Goal: Task Accomplishment & Management: Complete application form

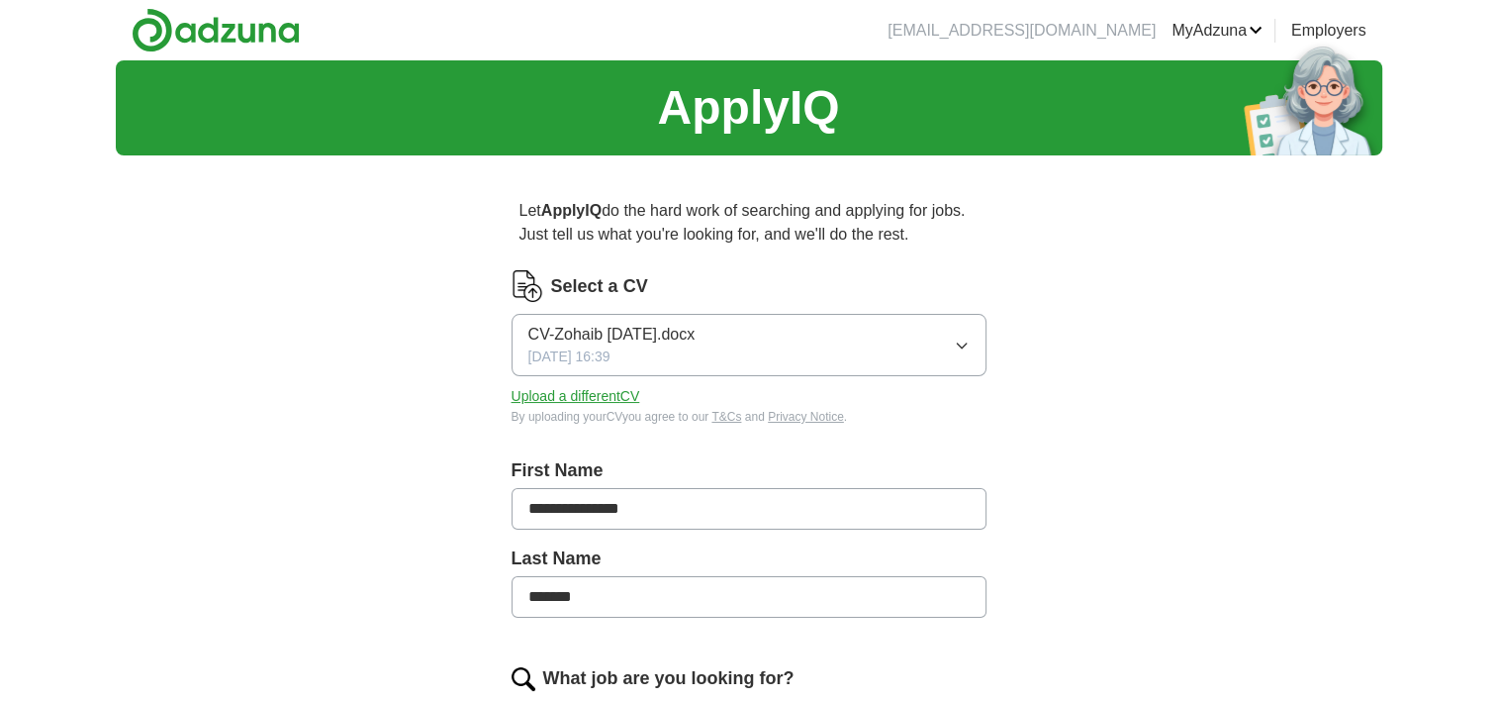
click at [603, 392] on button "Upload a different CV" at bounding box center [576, 396] width 129 height 21
click at [926, 336] on button "Resume-Zohaib - AD - Gridlines.docx 31/08/2025, 13:57" at bounding box center [749, 345] width 475 height 62
click at [593, 392] on button "Upload a different CV" at bounding box center [576, 396] width 129 height 21
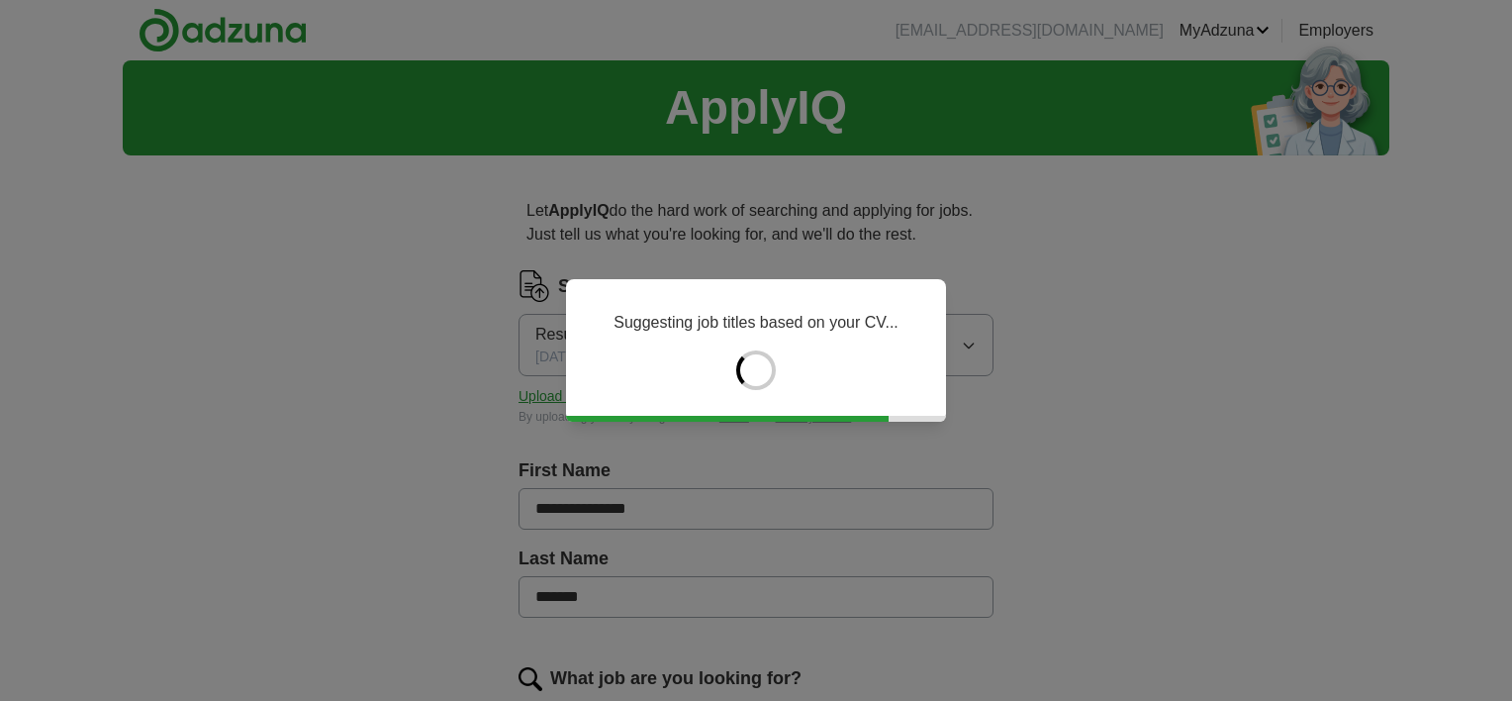
click at [1278, 434] on div "Suggesting job titles based on your CV..." at bounding box center [756, 350] width 1512 height 701
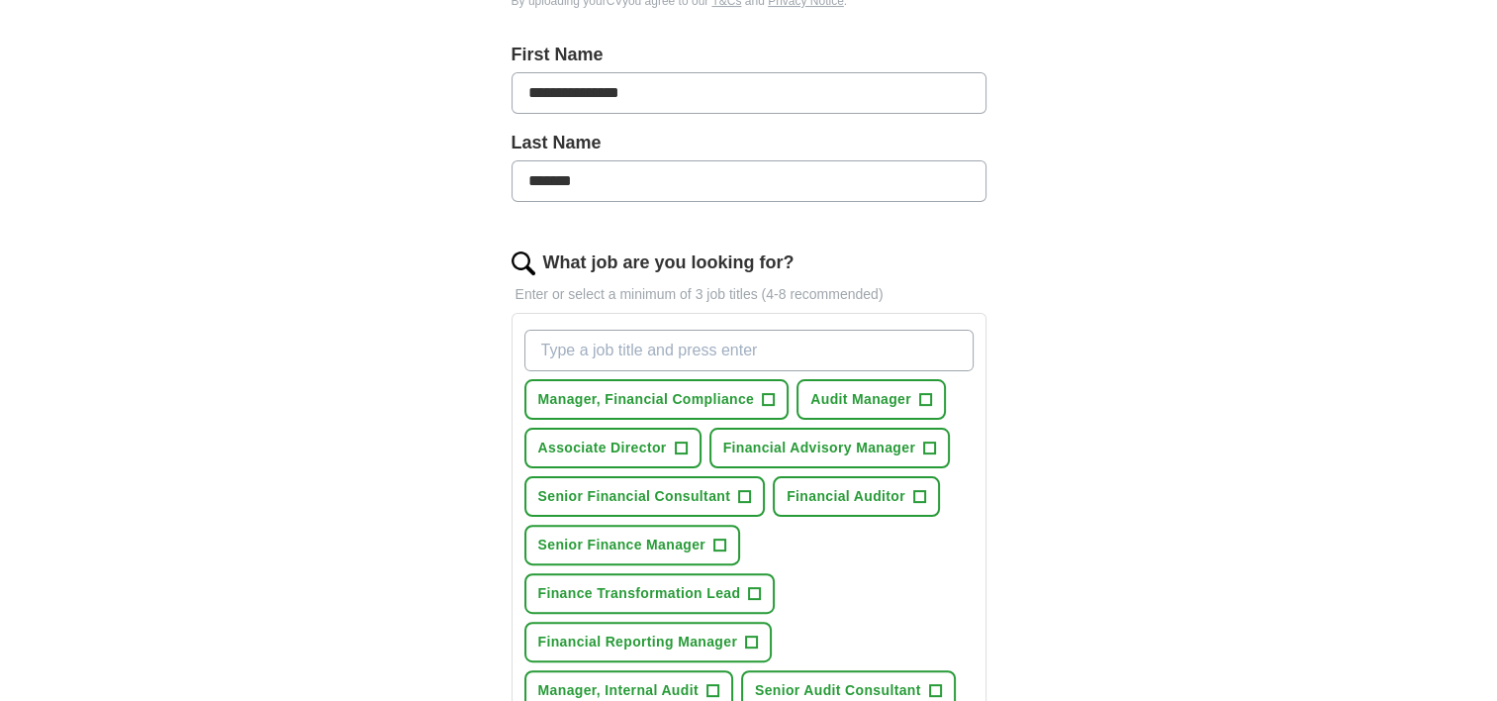
scroll to position [461, 0]
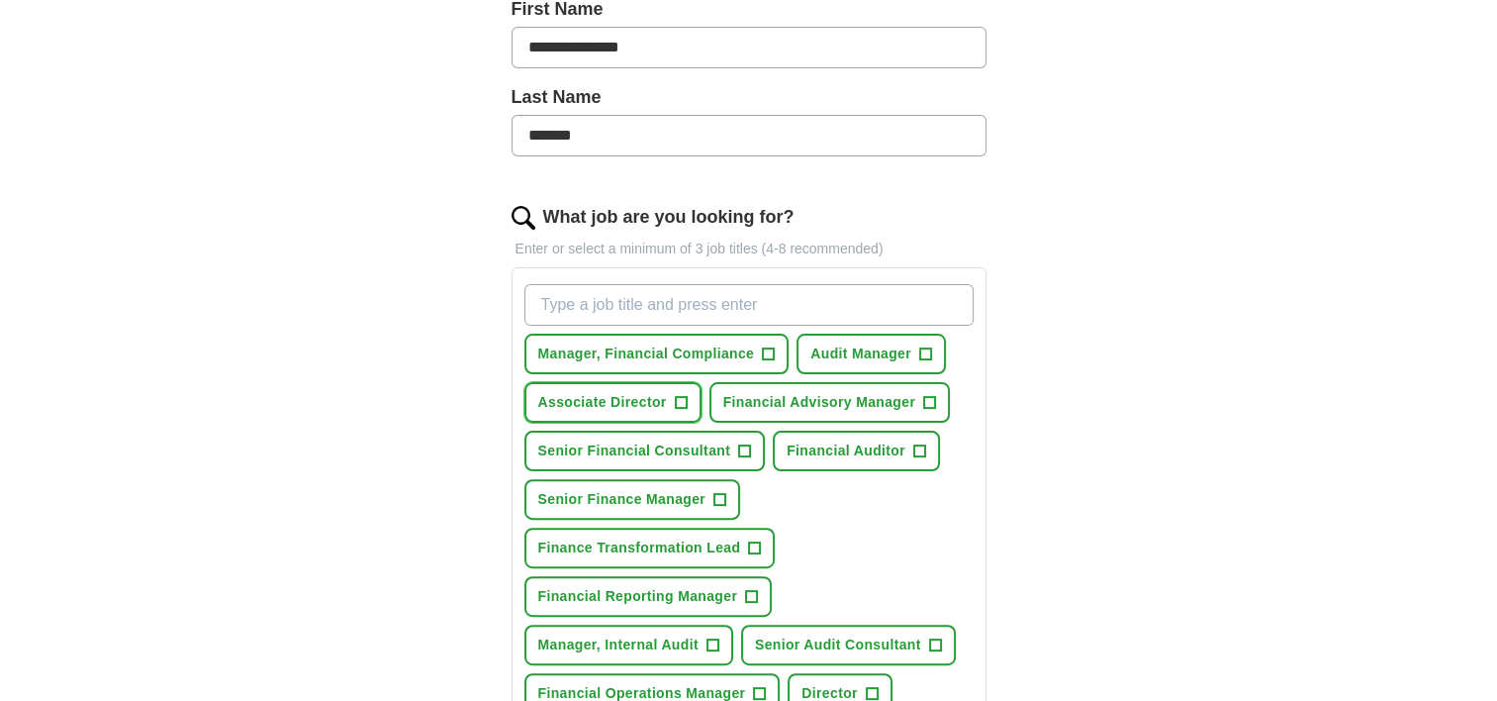
click at [682, 405] on span "+" at bounding box center [681, 403] width 12 height 16
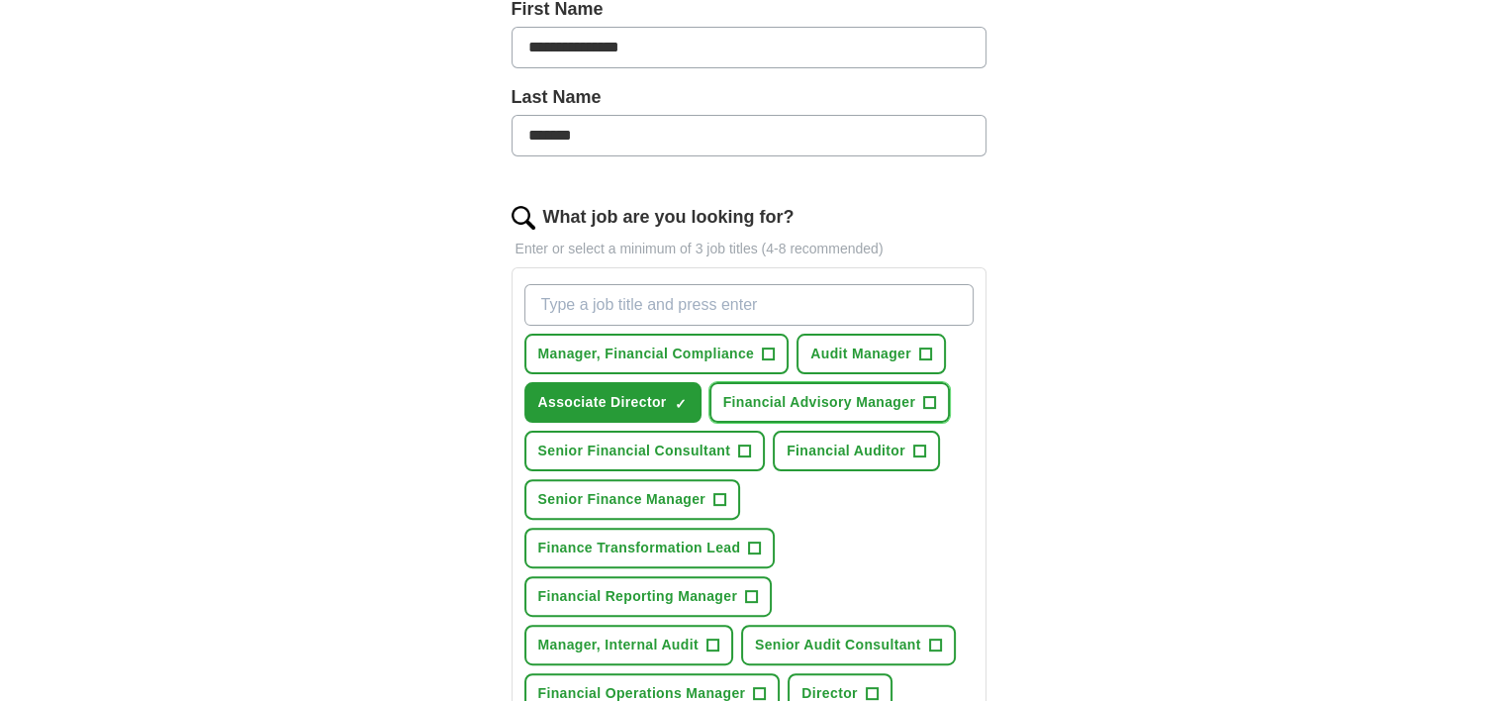
click at [931, 403] on span "+" at bounding box center [930, 403] width 12 height 16
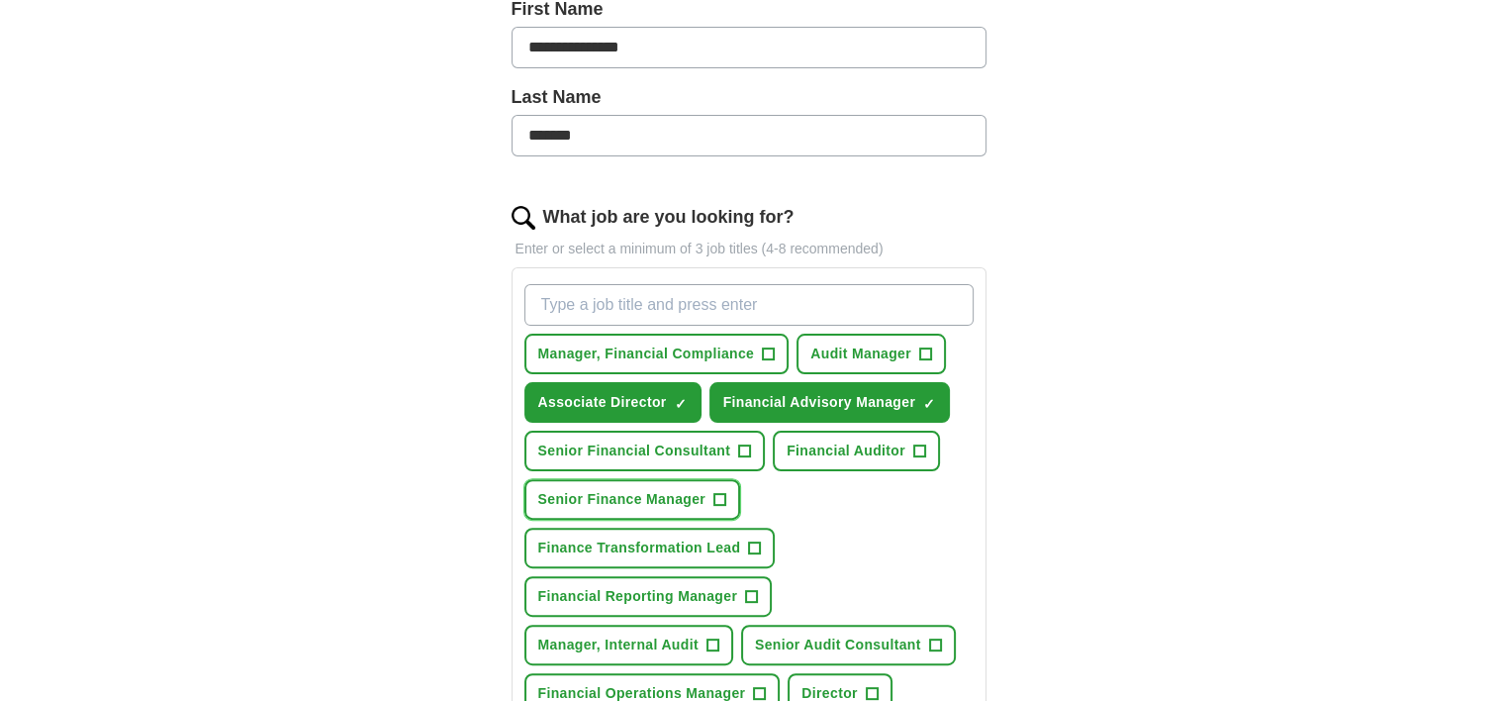
click at [719, 492] on span "+" at bounding box center [720, 500] width 12 height 16
click at [756, 542] on span "+" at bounding box center [755, 548] width 12 height 16
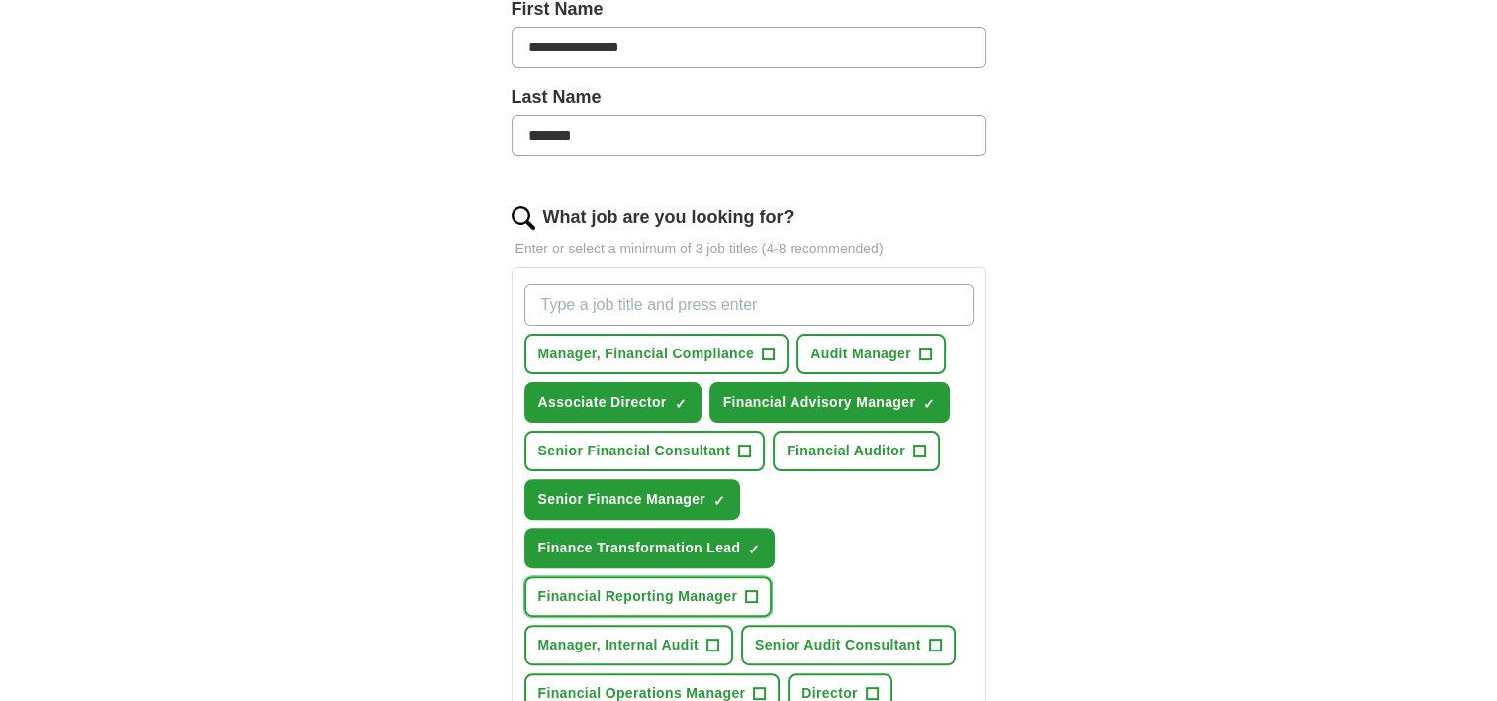
click at [753, 590] on span "+" at bounding box center [752, 597] width 12 height 16
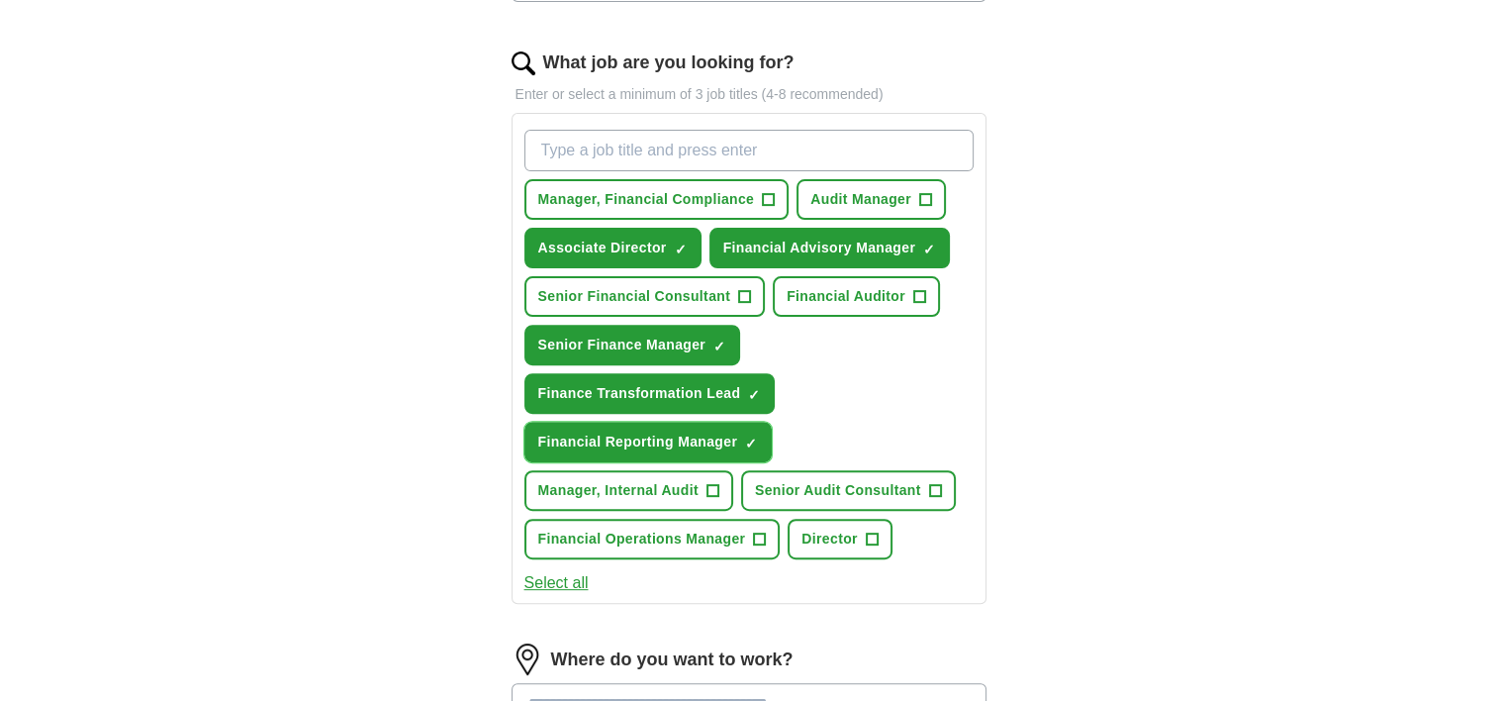
scroll to position [617, 0]
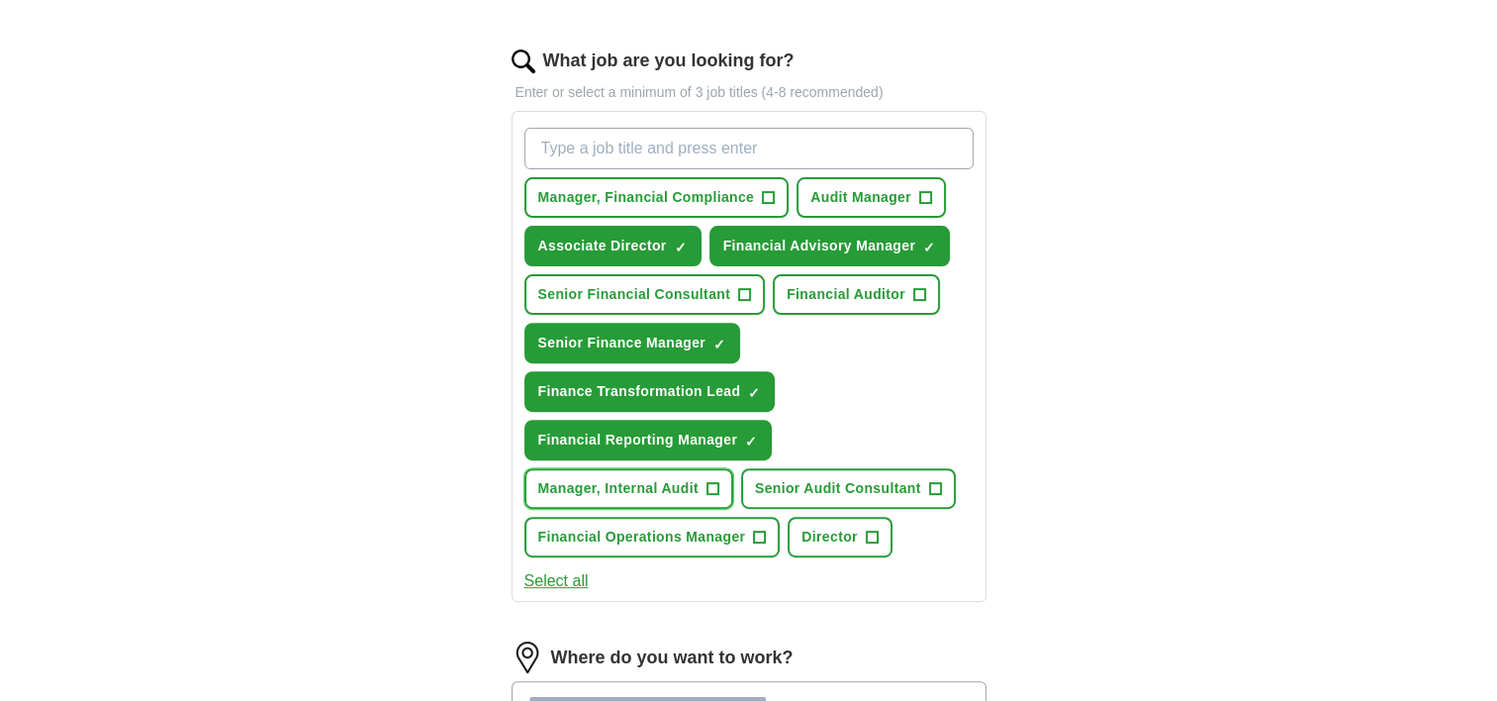
click at [720, 482] on button "Manager, Internal Audit +" at bounding box center [628, 488] width 209 height 41
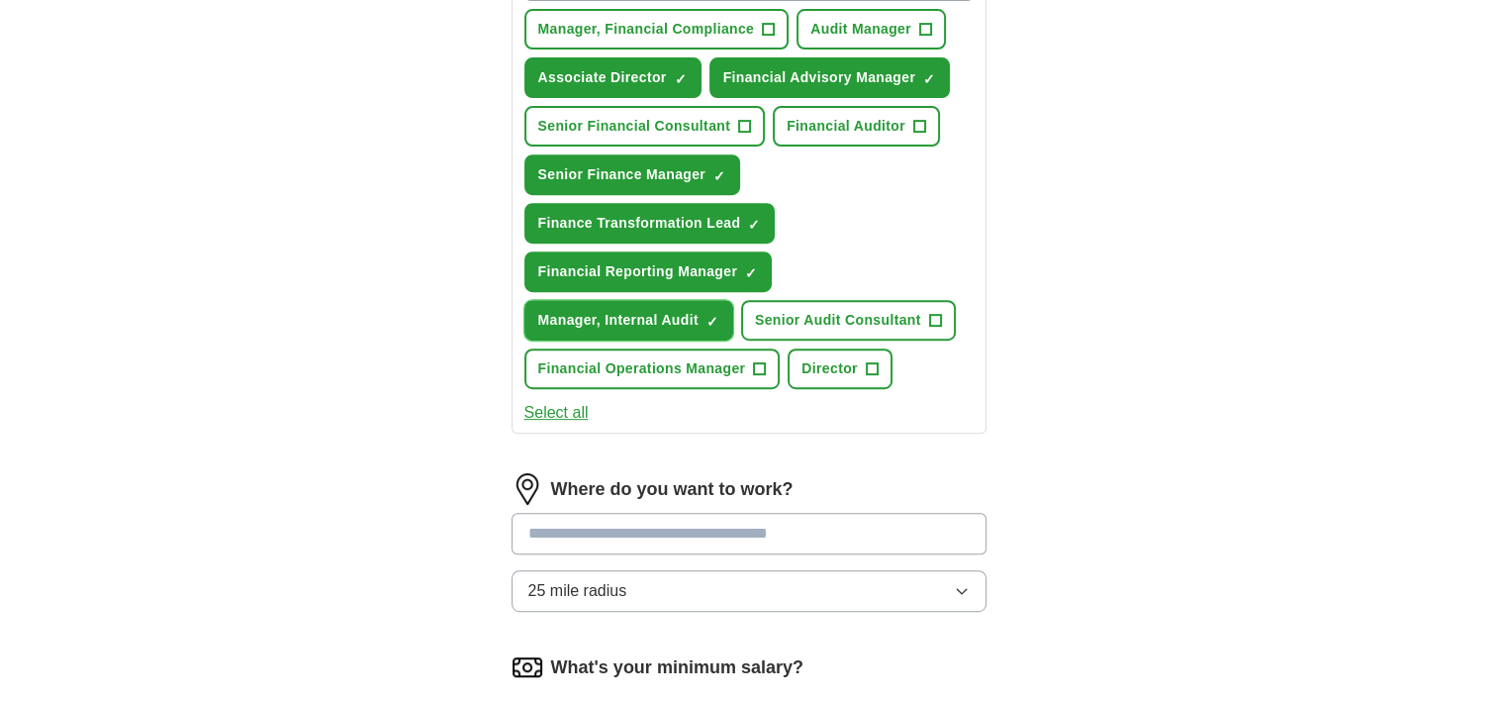
scroll to position [791, 0]
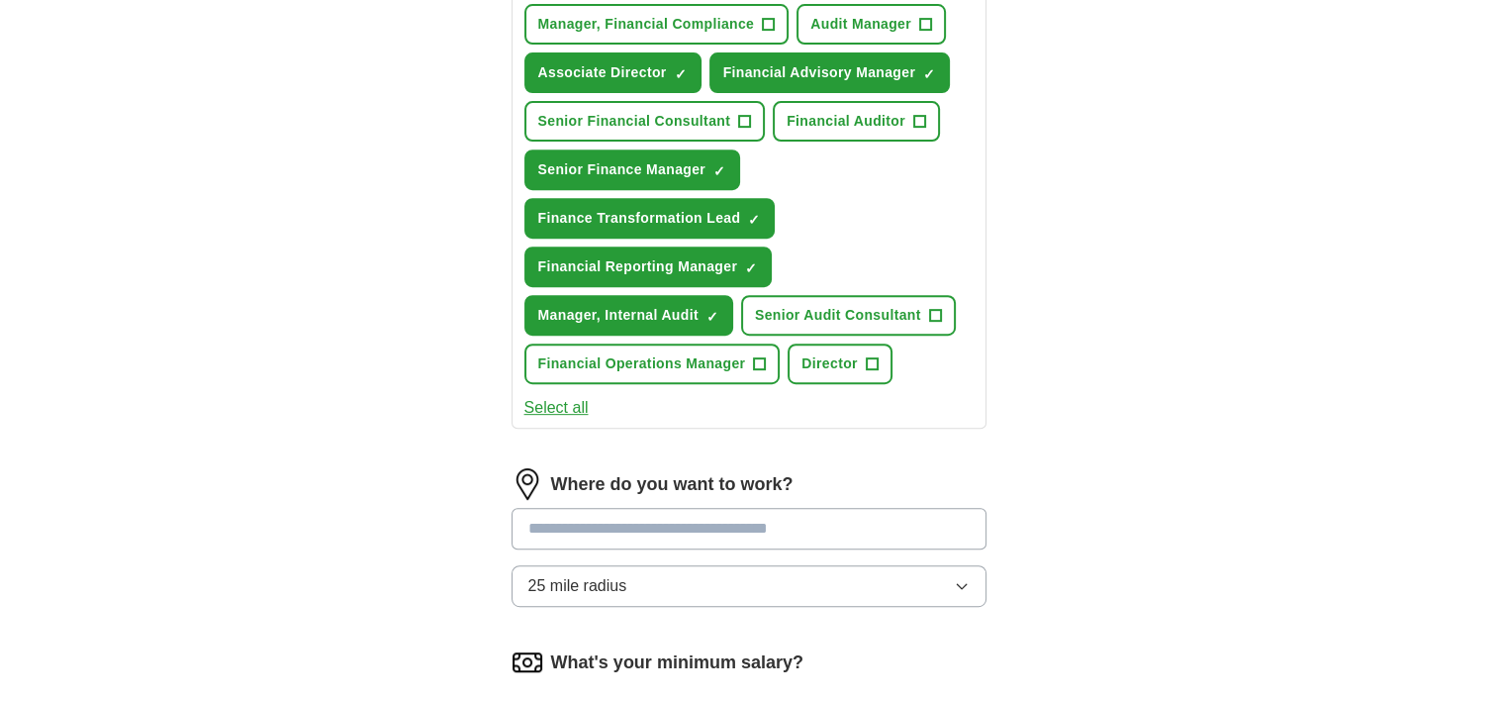
click at [550, 396] on button "Select all" at bounding box center [556, 408] width 64 height 24
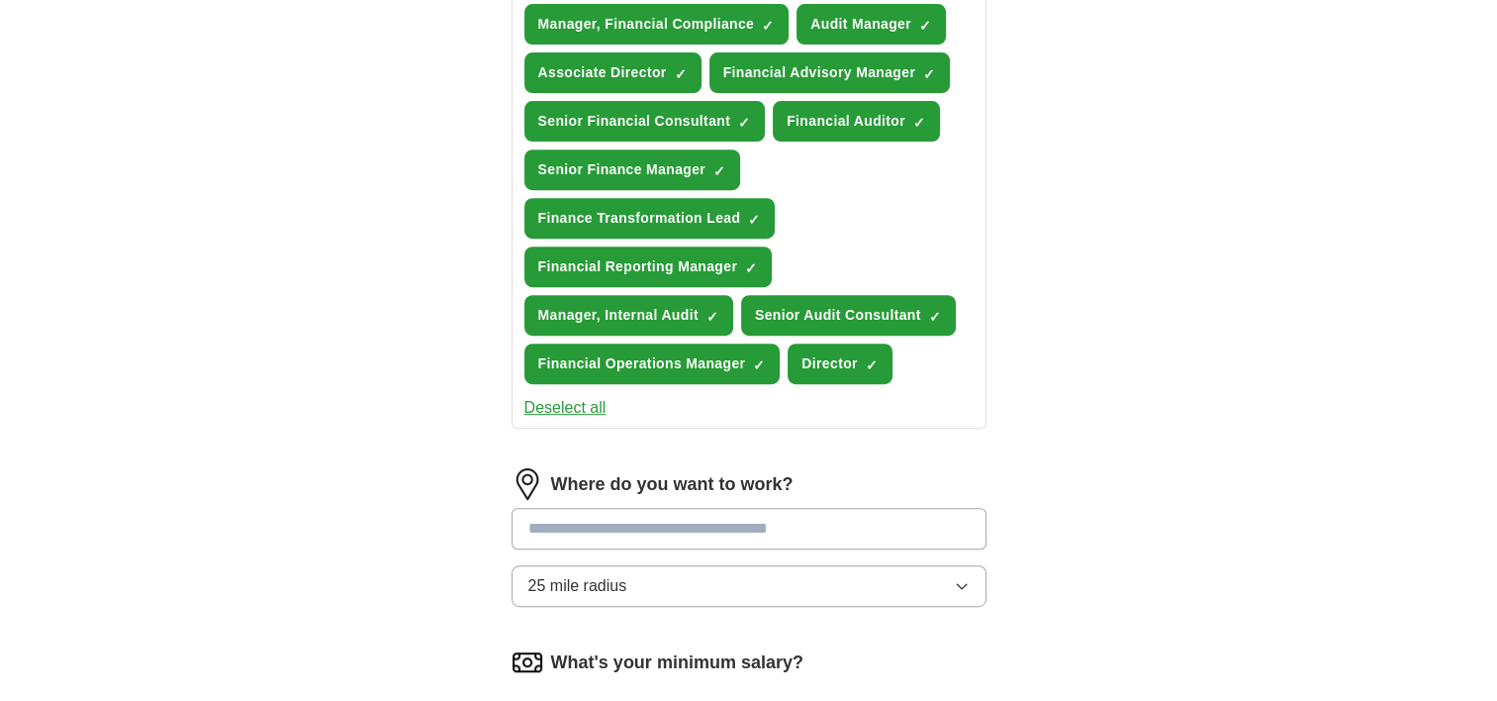
click at [926, 578] on button "25 mile radius" at bounding box center [749, 586] width 475 height 42
click at [1113, 517] on div "**********" at bounding box center [749, 113] width 1267 height 1686
click at [900, 531] on input at bounding box center [749, 529] width 475 height 42
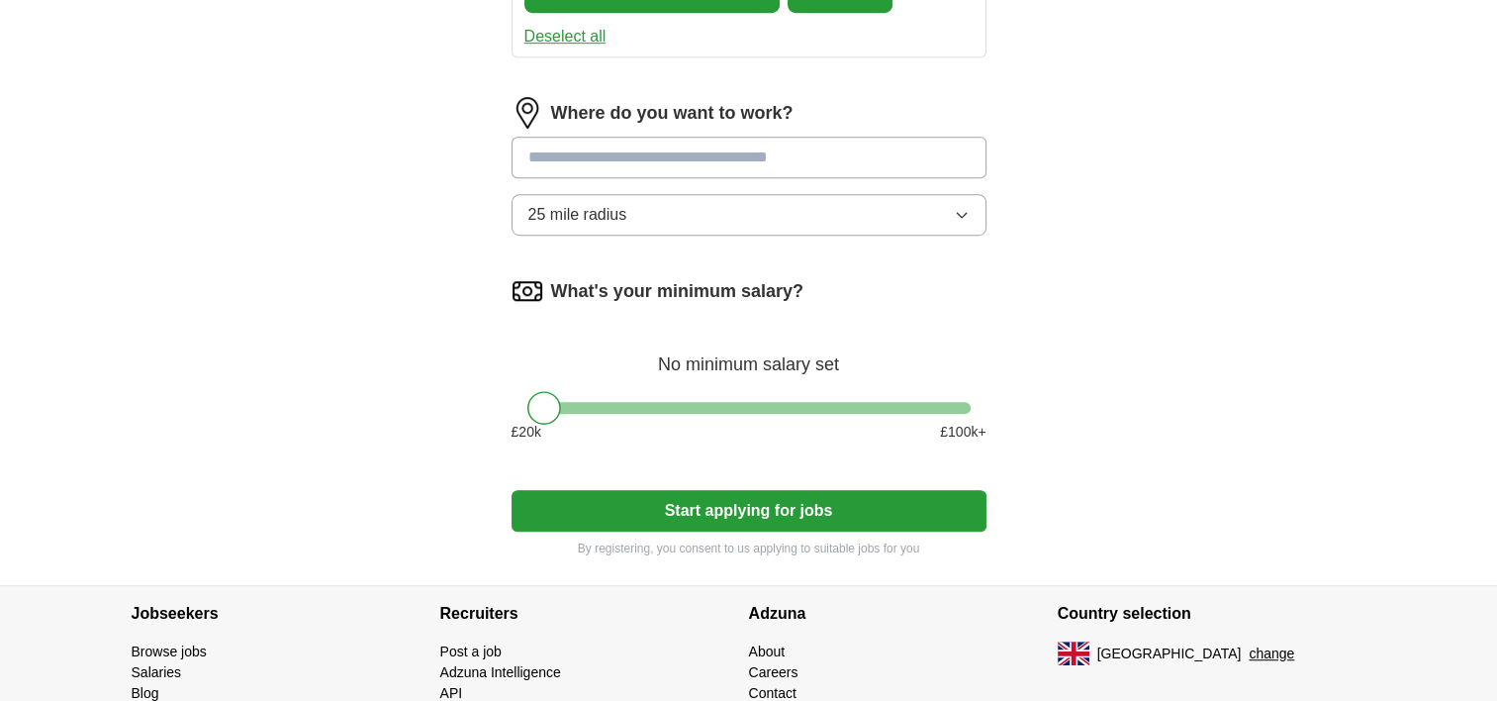
scroll to position [1179, 0]
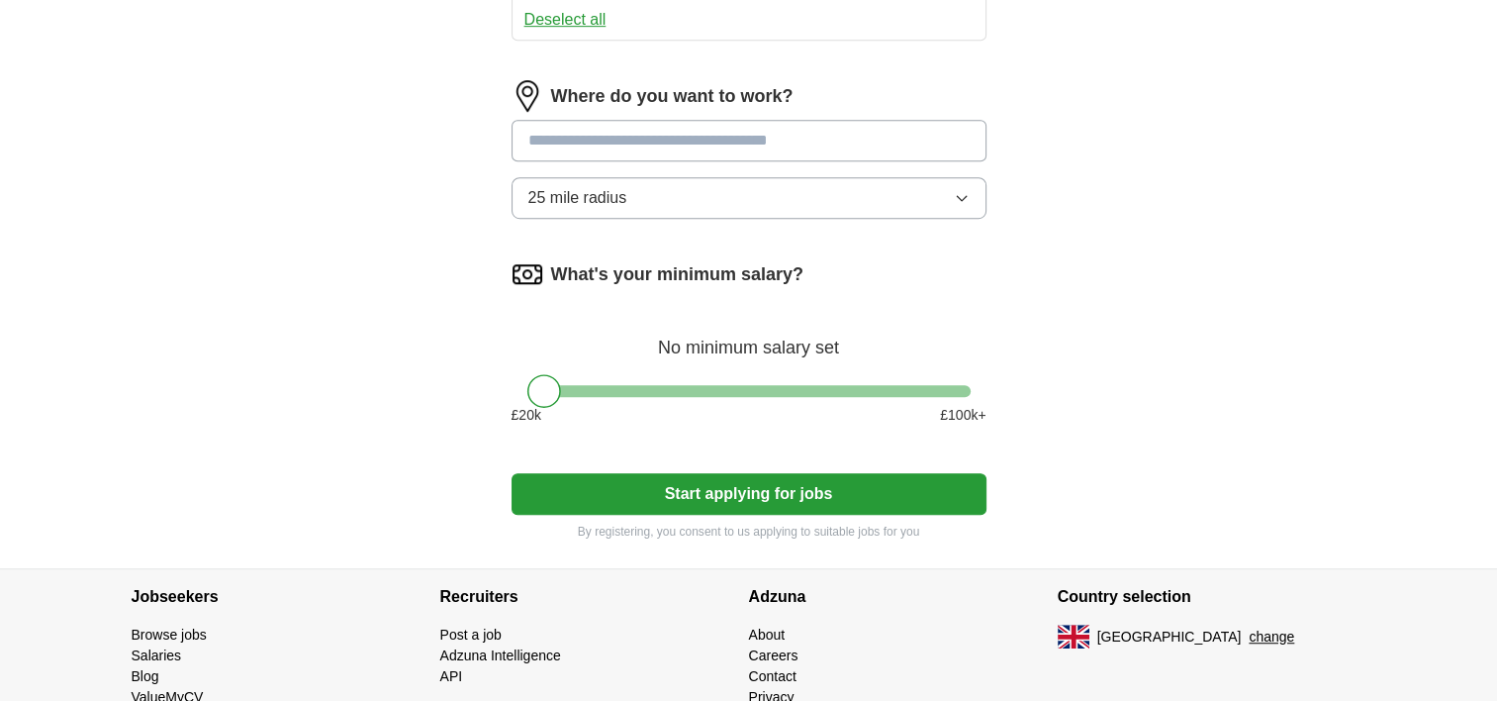
click at [740, 380] on div "What's your minimum salary? No minimum salary set £ 20 k £ 100 k+" at bounding box center [749, 349] width 475 height 183
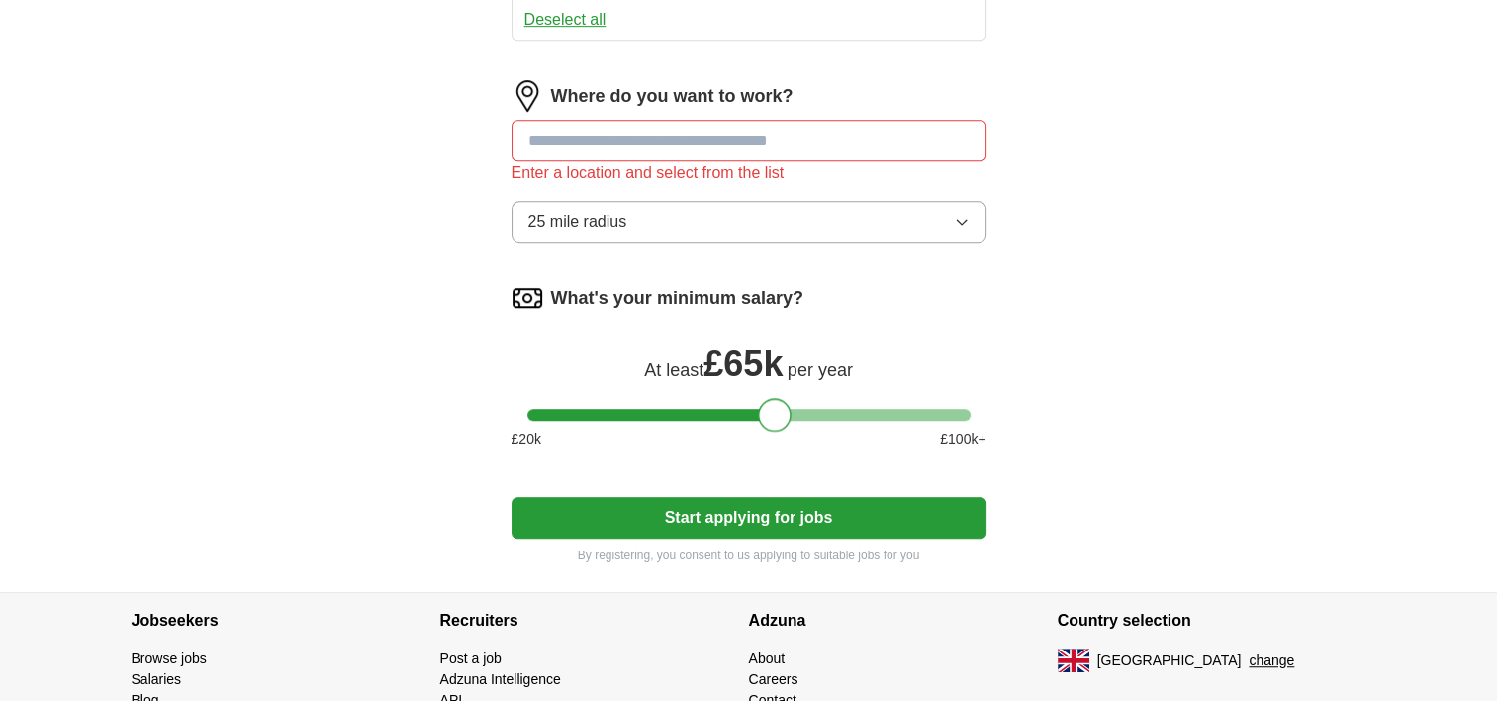
drag, startPoint x: 738, startPoint y: 412, endPoint x: 777, endPoint y: 413, distance: 38.6
click at [777, 413] on div at bounding box center [775, 415] width 34 height 34
click at [777, 414] on div at bounding box center [780, 415] width 34 height 34
click at [776, 413] on div at bounding box center [775, 415] width 34 height 34
click at [802, 519] on button "Start applying for jobs" at bounding box center [749, 518] width 475 height 42
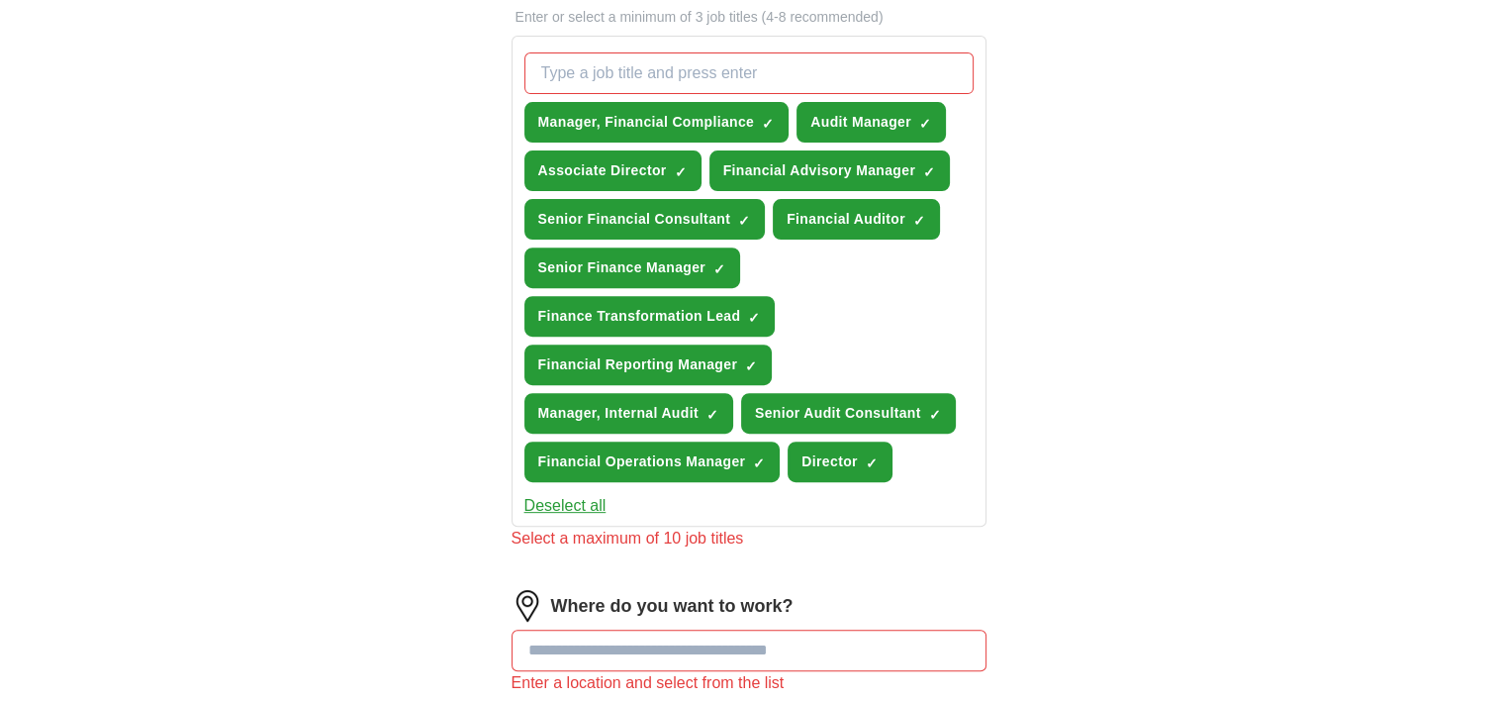
scroll to position [649, 0]
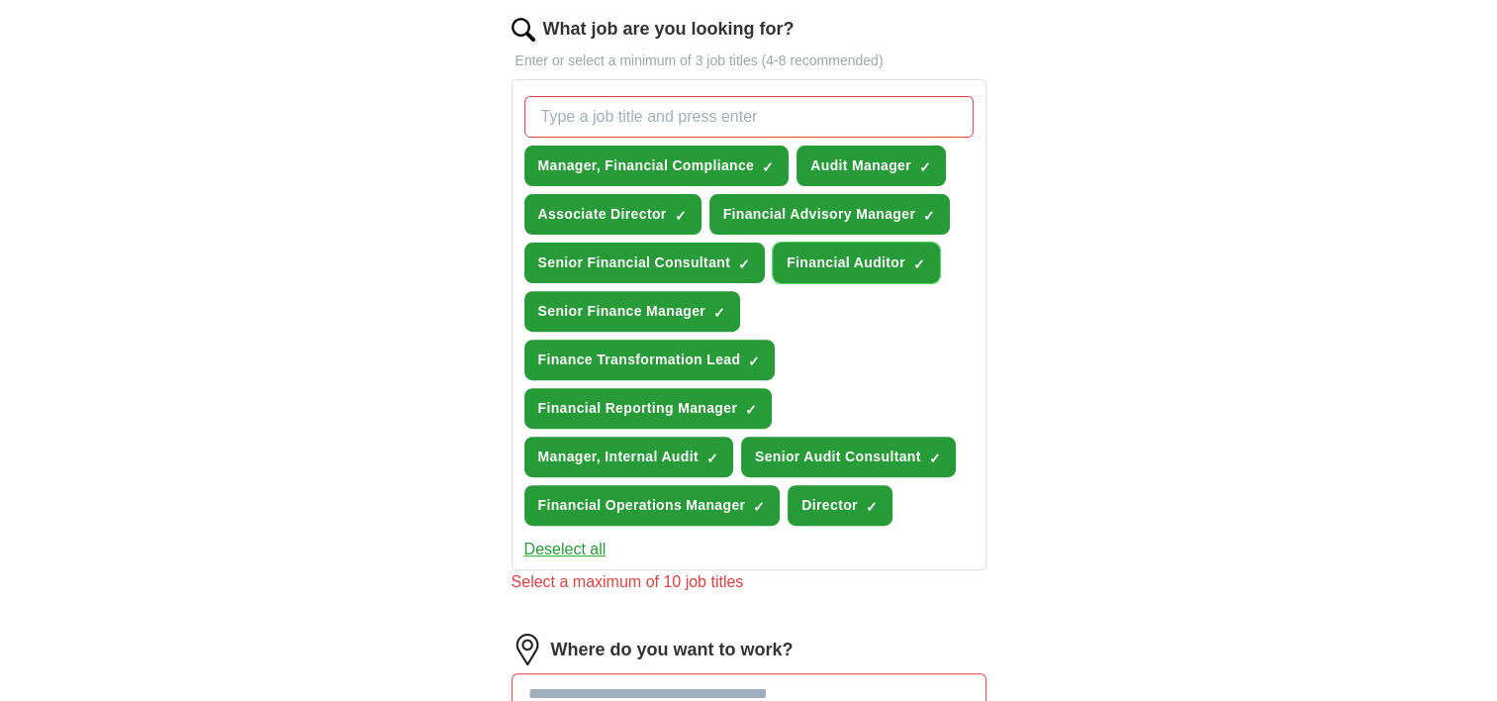
click at [0, 0] on span "×" at bounding box center [0, 0] width 0 height 0
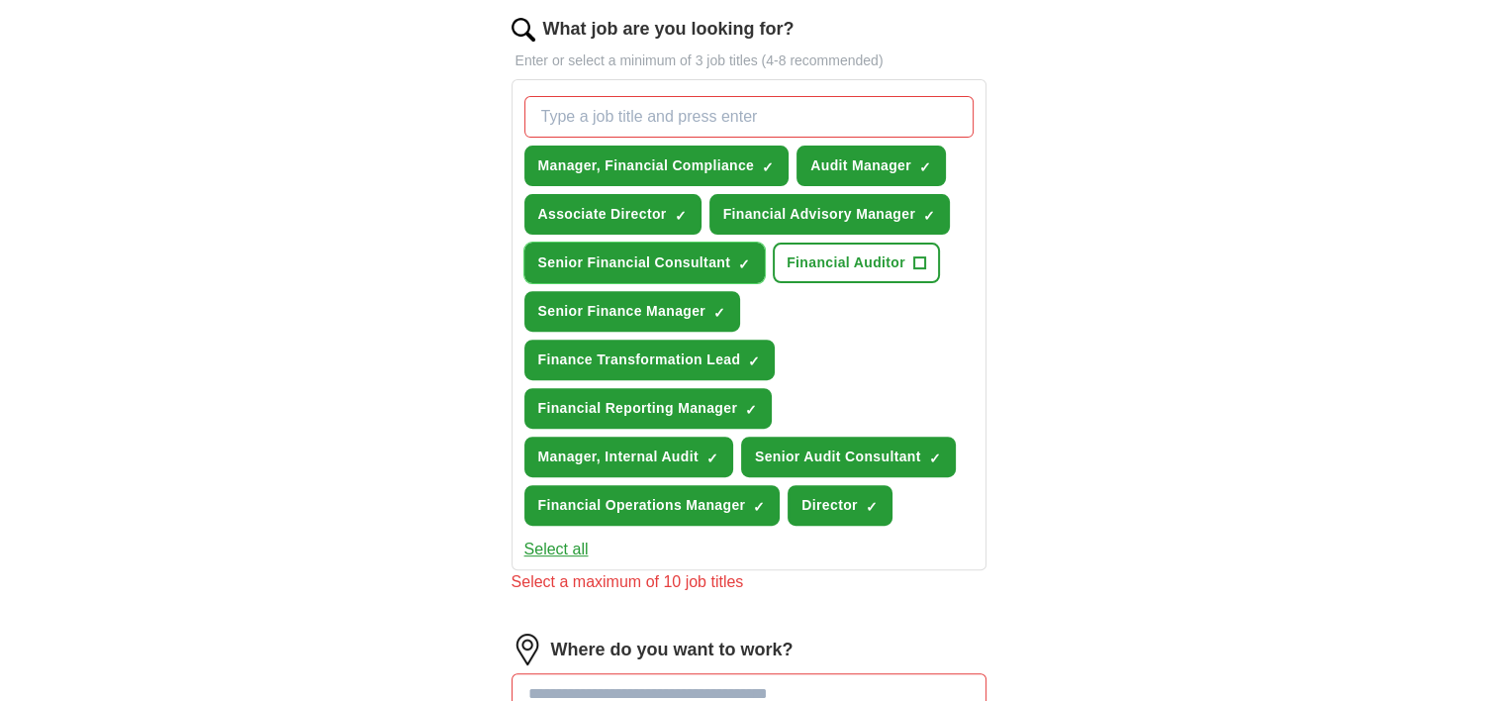
click at [736, 249] on button "Senior Financial Consultant ✓ ×" at bounding box center [644, 262] width 241 height 41
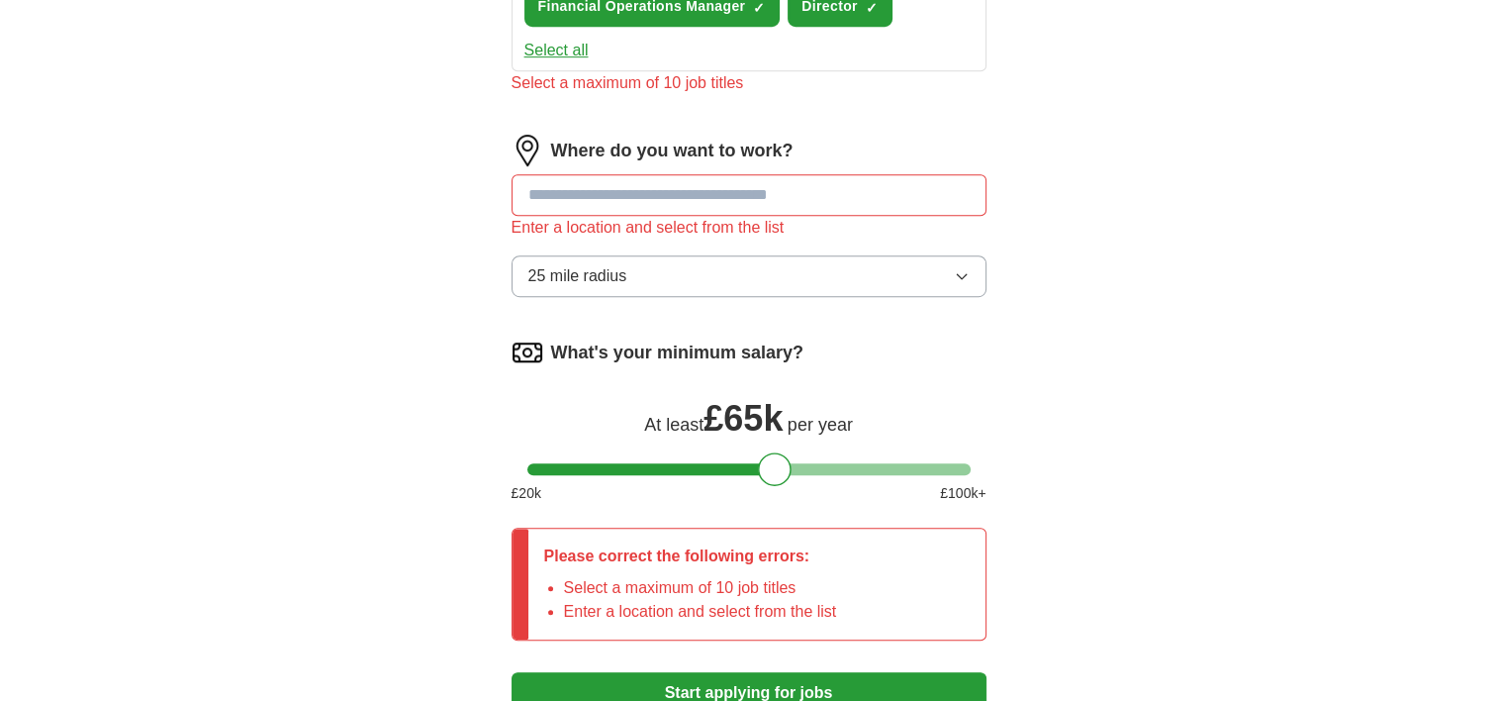
scroll to position [1176, 0]
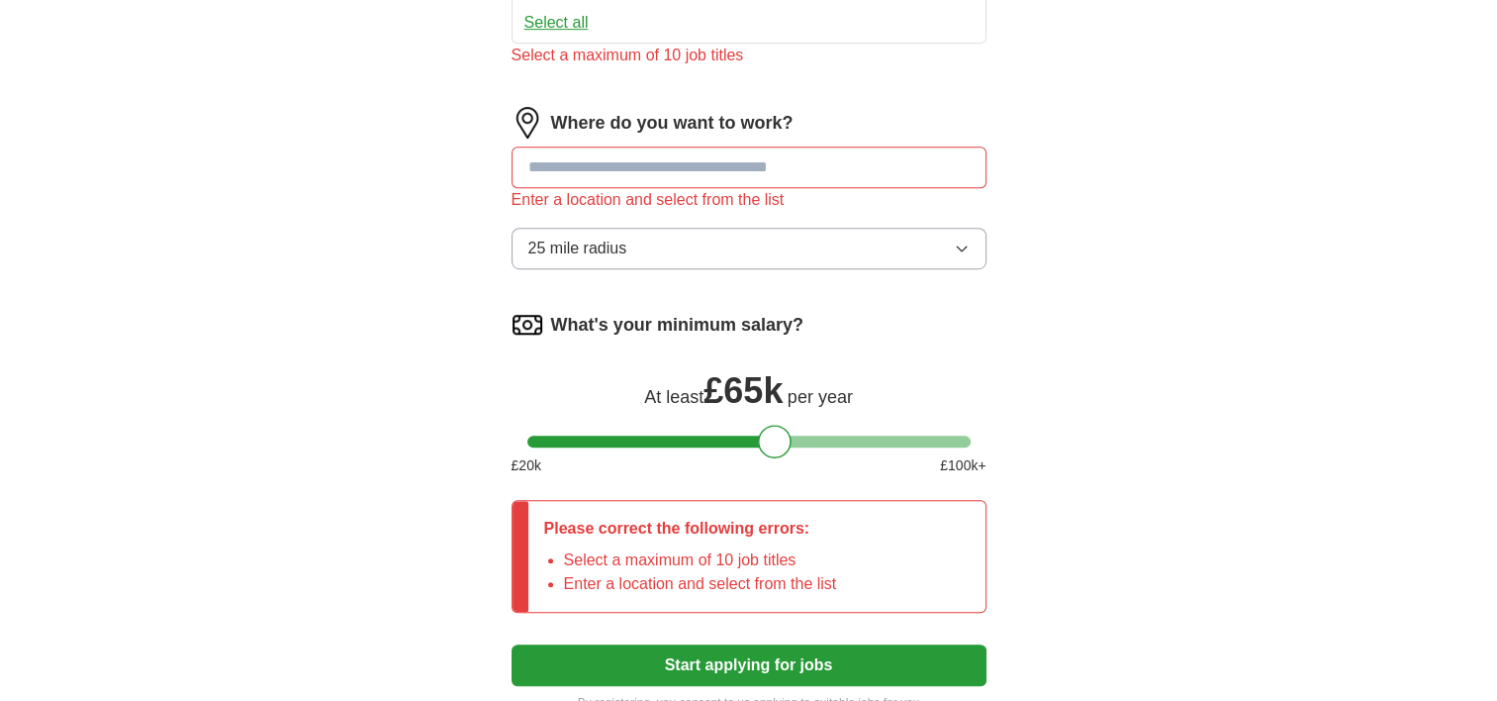
click at [725, 156] on input at bounding box center [749, 167] width 475 height 42
type input "******"
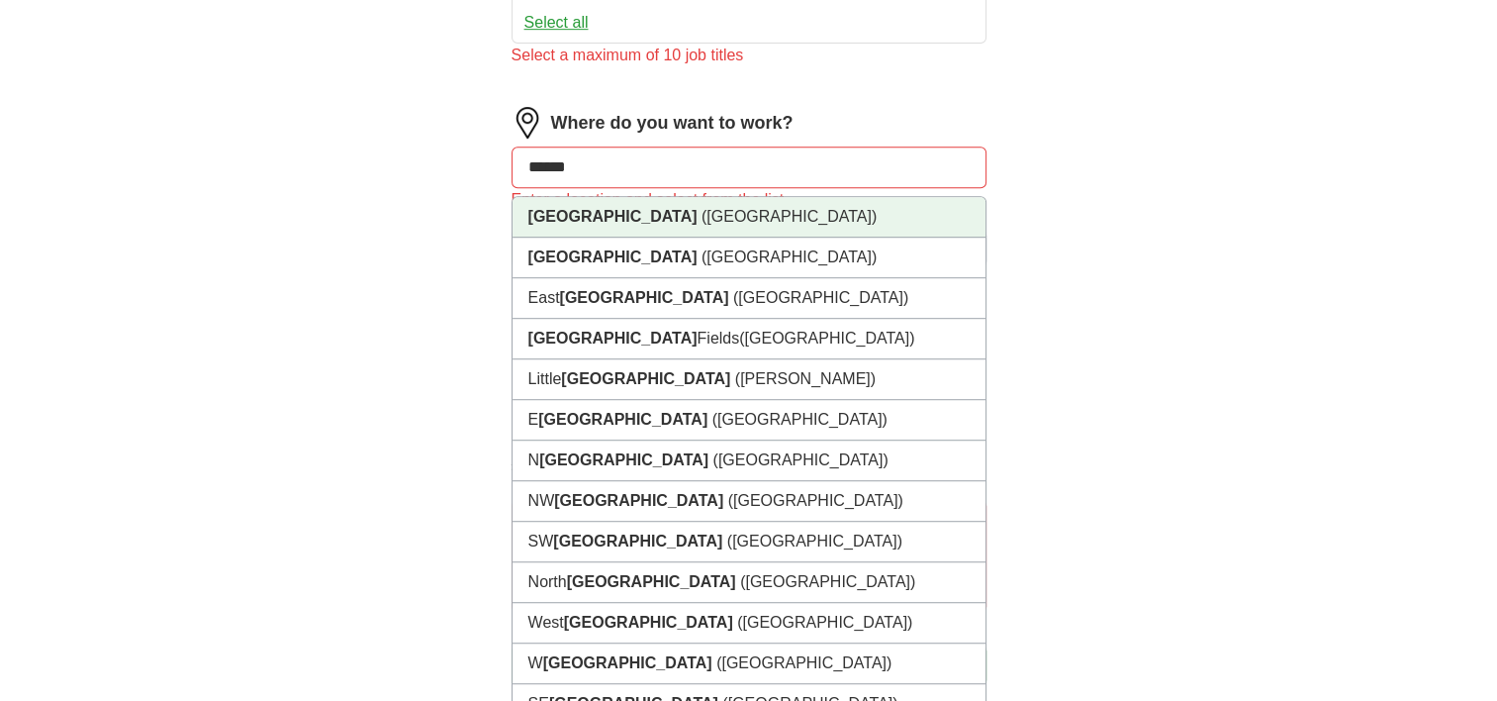
click at [711, 204] on li "London (UK)" at bounding box center [749, 217] width 473 height 41
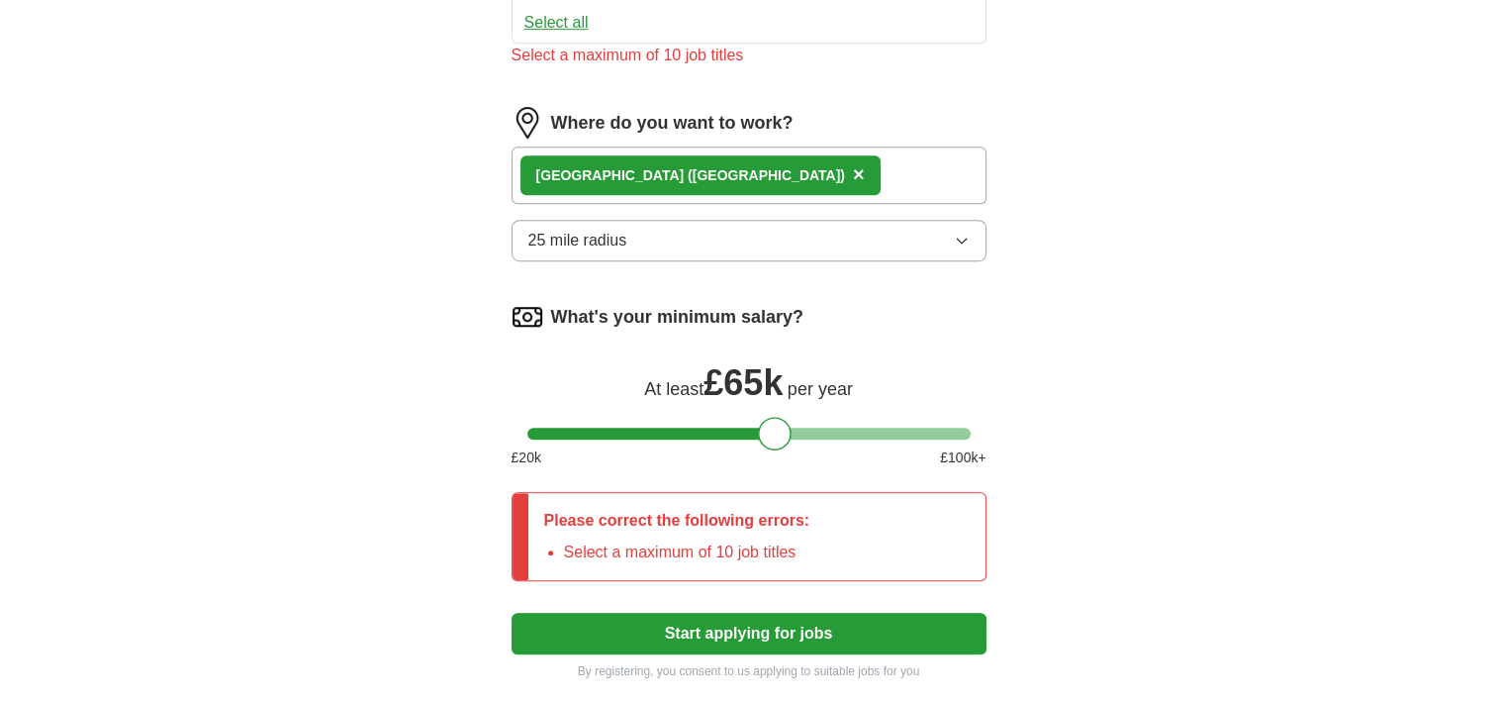
click at [922, 624] on button "Start applying for jobs" at bounding box center [749, 634] width 475 height 42
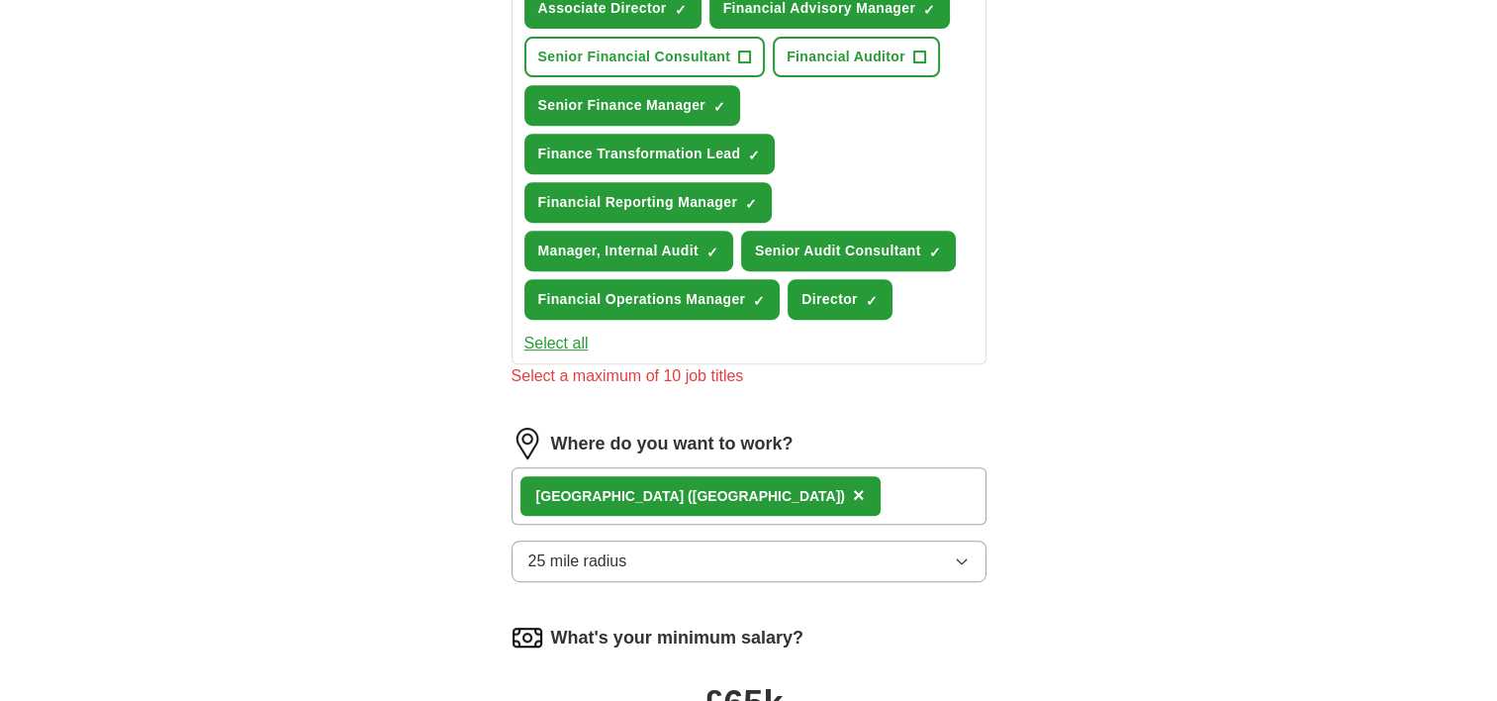
scroll to position [756, 0]
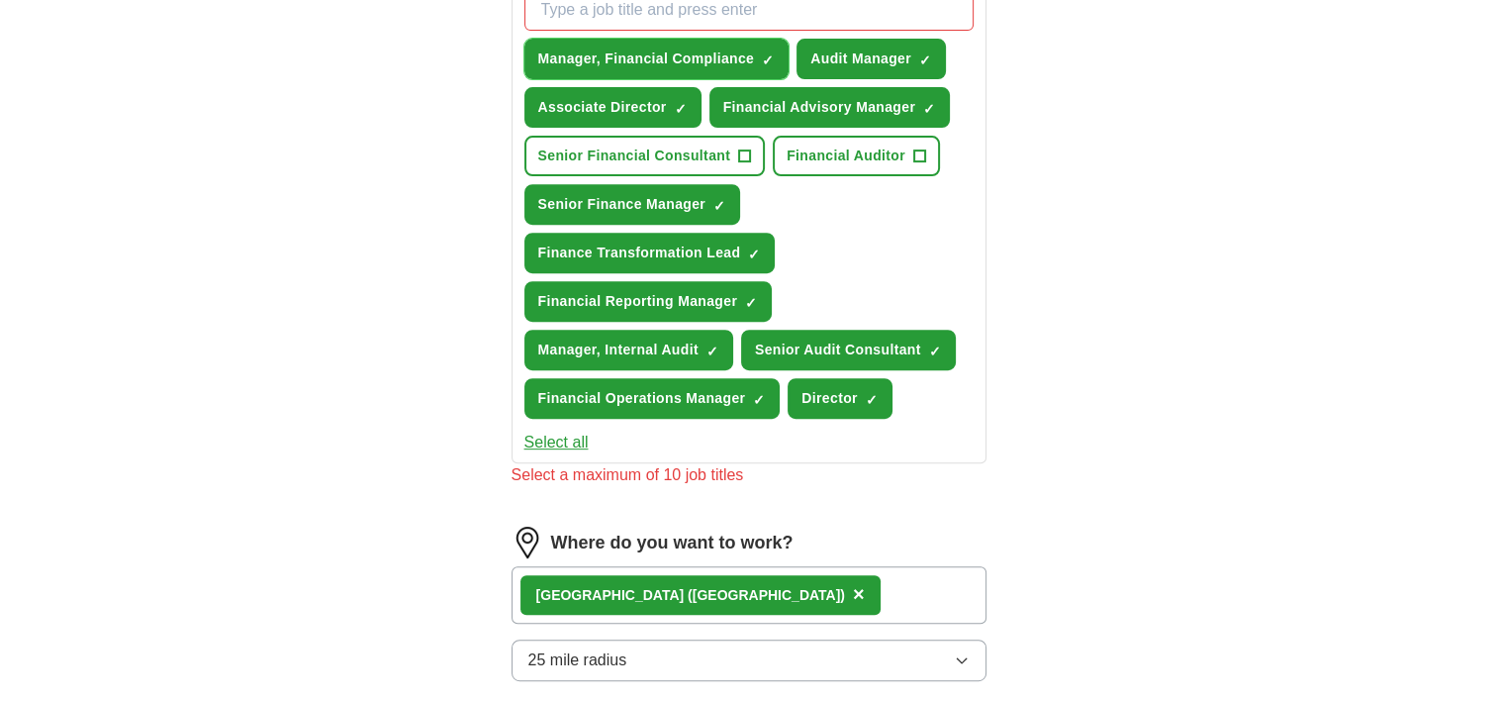
click at [0, 0] on span "×" at bounding box center [0, 0] width 0 height 0
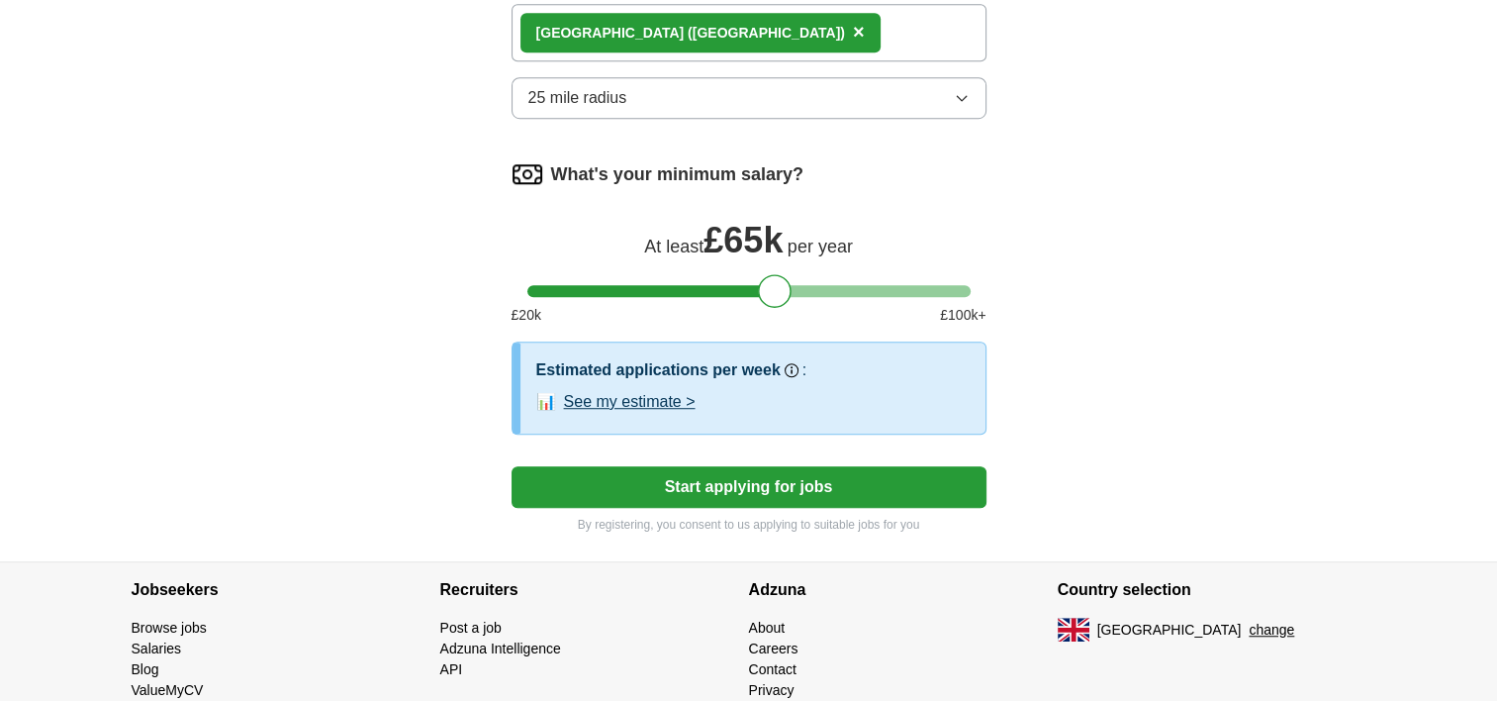
scroll to position [1299, 0]
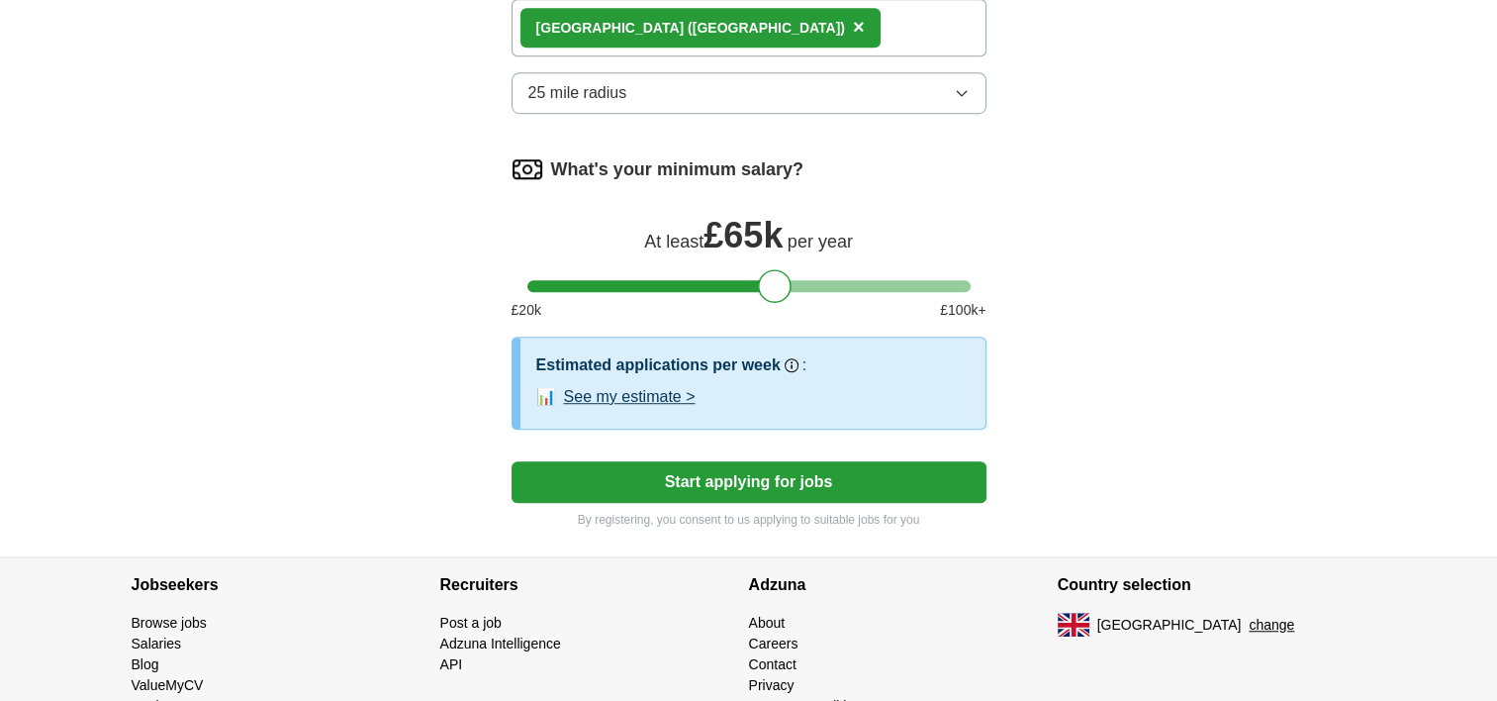
click at [923, 487] on button "Start applying for jobs" at bounding box center [749, 482] width 475 height 42
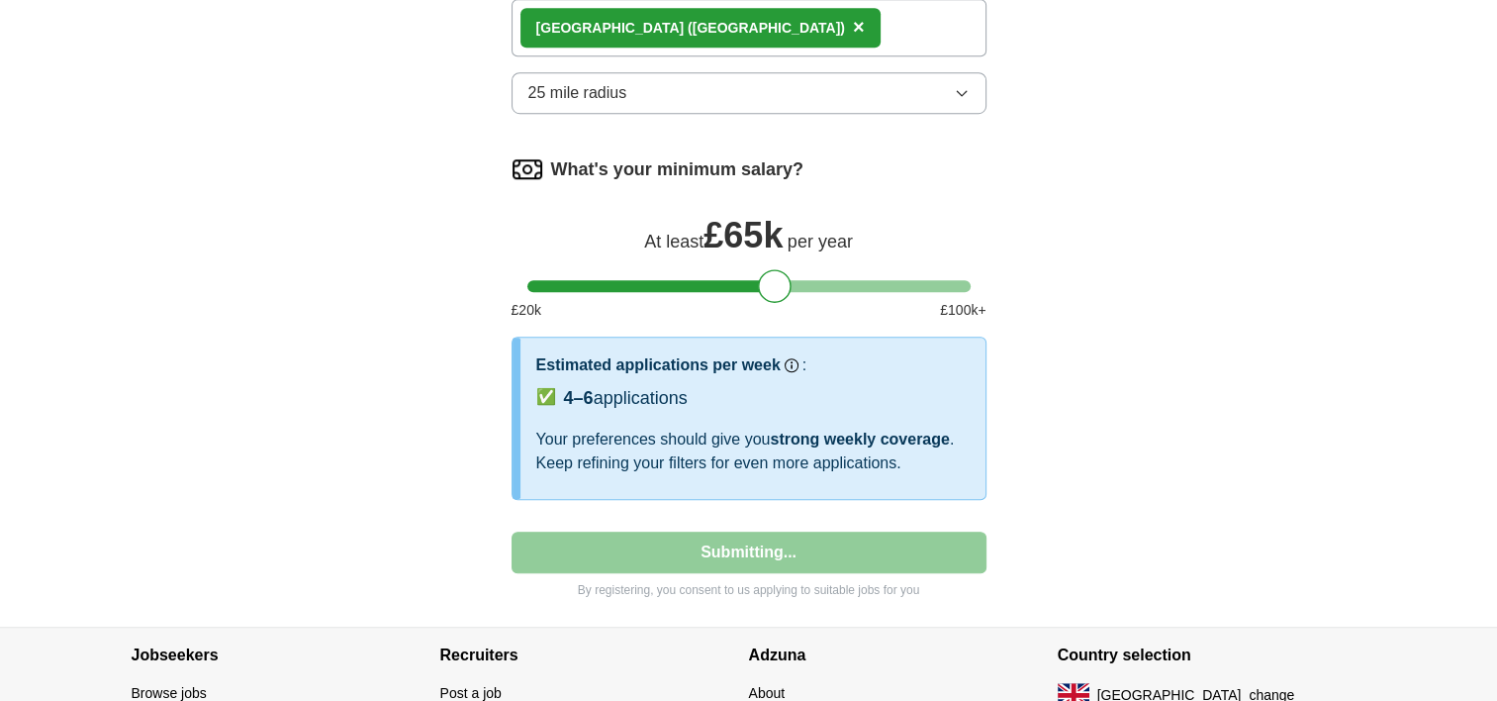
select select "**"
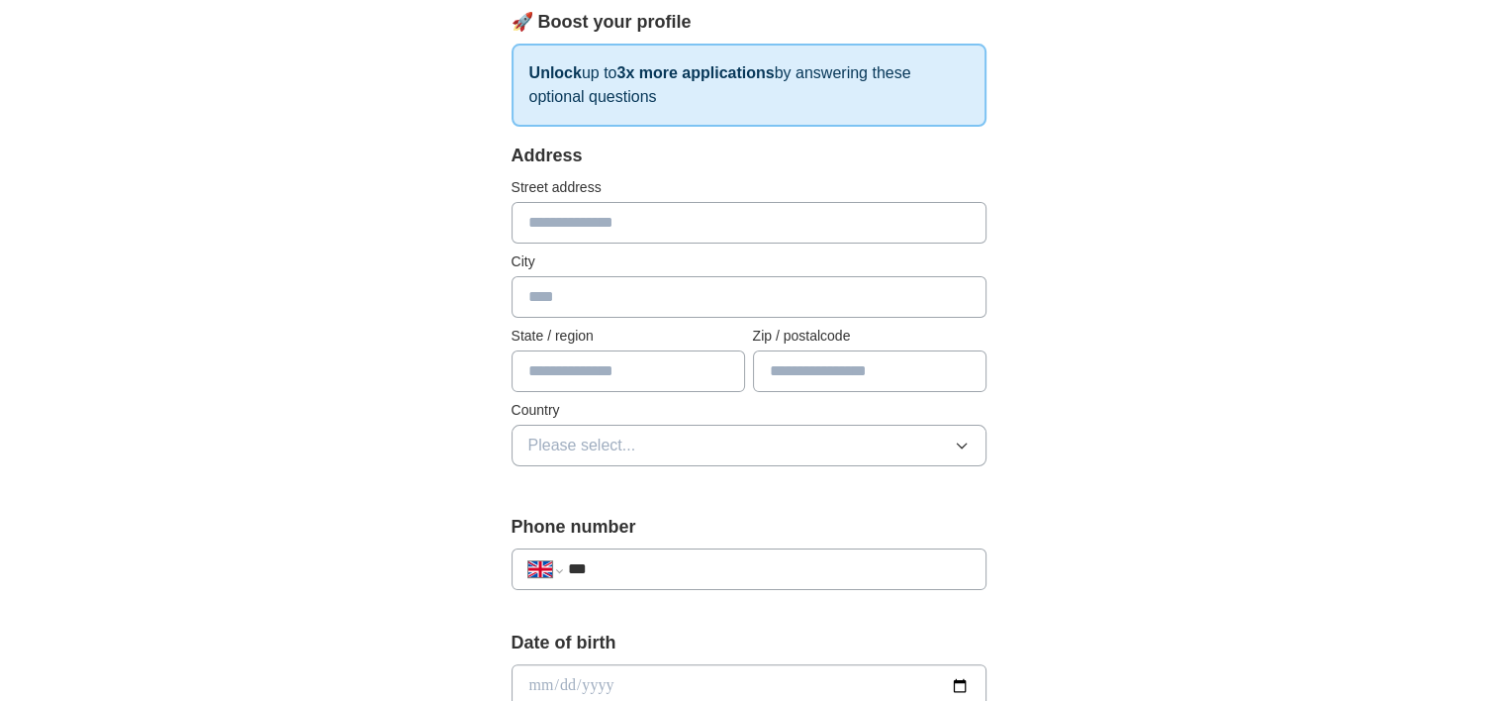
scroll to position [305, 0]
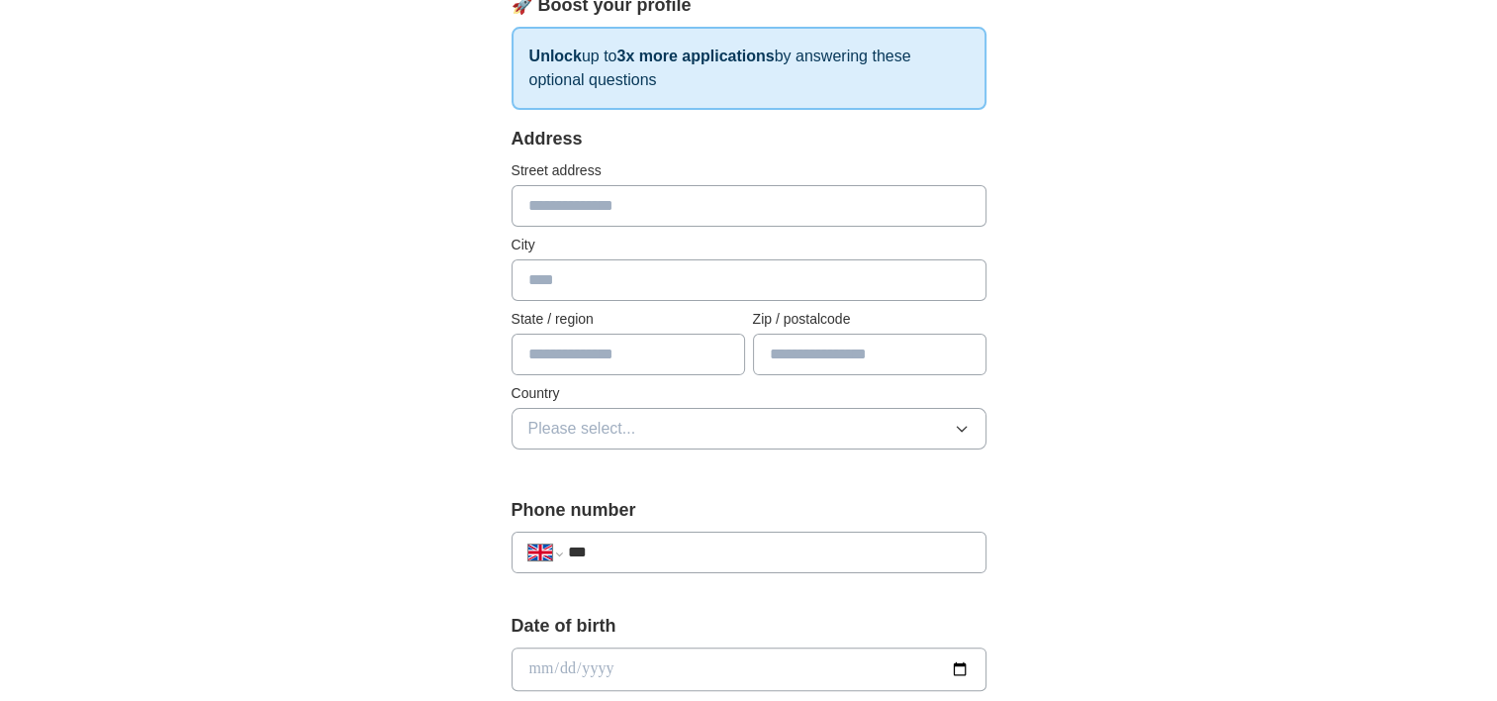
click at [710, 197] on input "text" at bounding box center [749, 206] width 475 height 42
click at [764, 214] on input "**********" at bounding box center [749, 206] width 475 height 42
type input "**********"
type input "******"
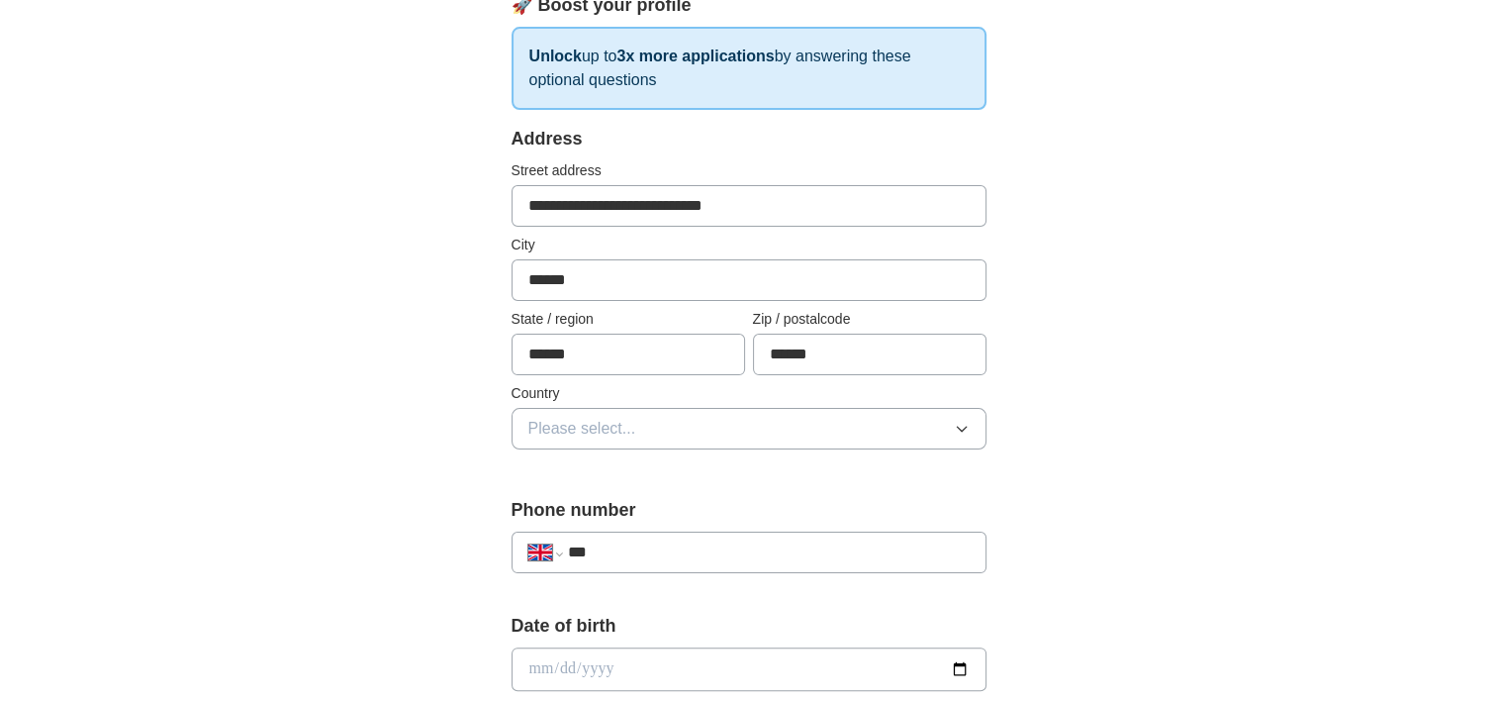
type input "******"
click at [756, 433] on button "Please select..." at bounding box center [749, 429] width 475 height 42
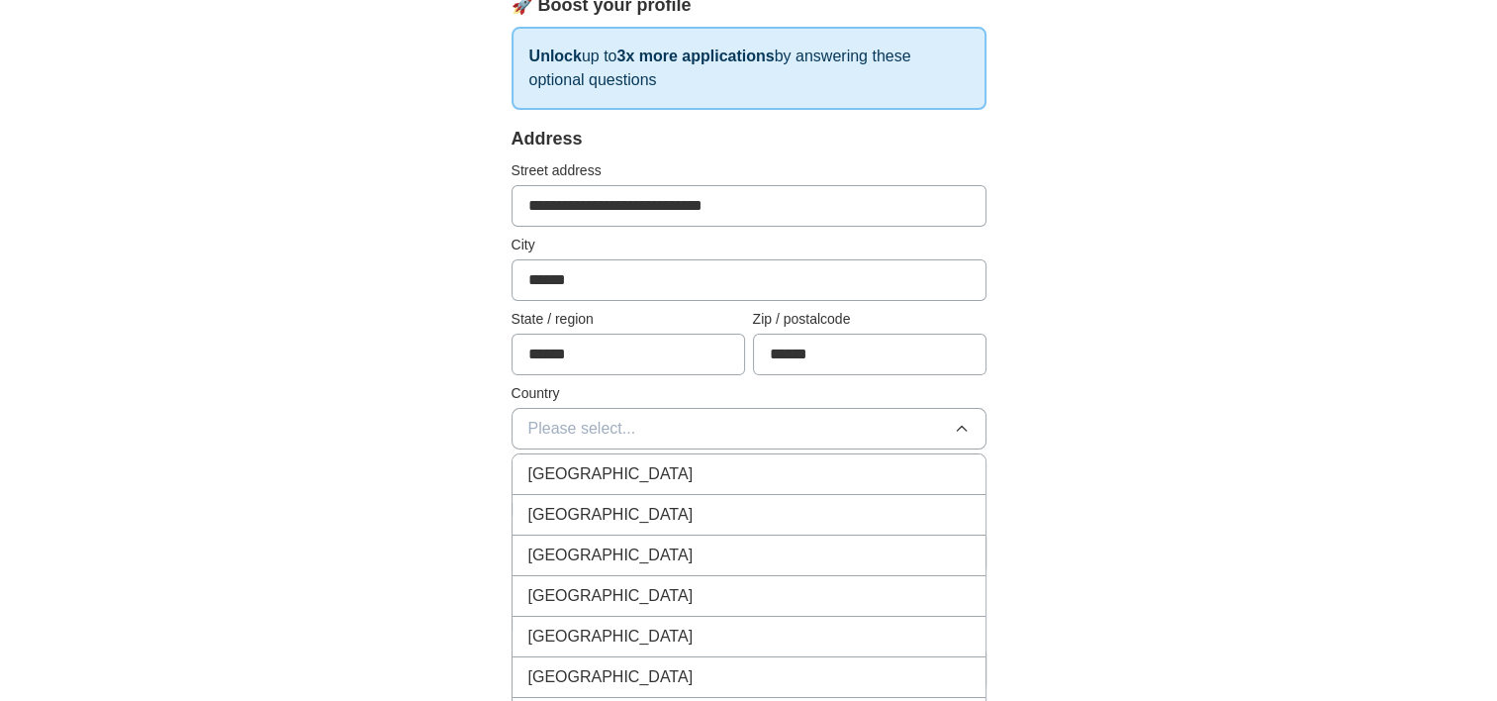
scroll to position [344, 0]
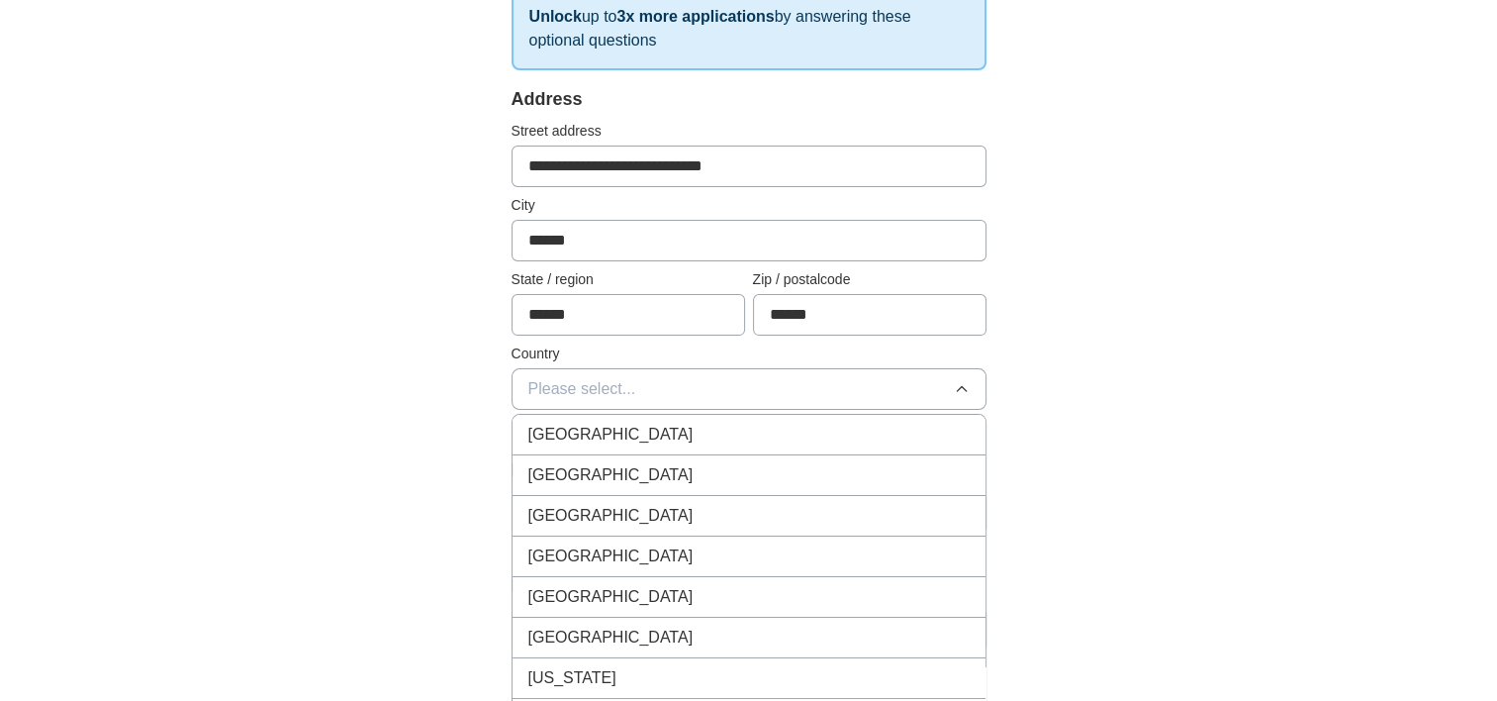
click at [512, 368] on button "Please select..." at bounding box center [749, 389] width 475 height 42
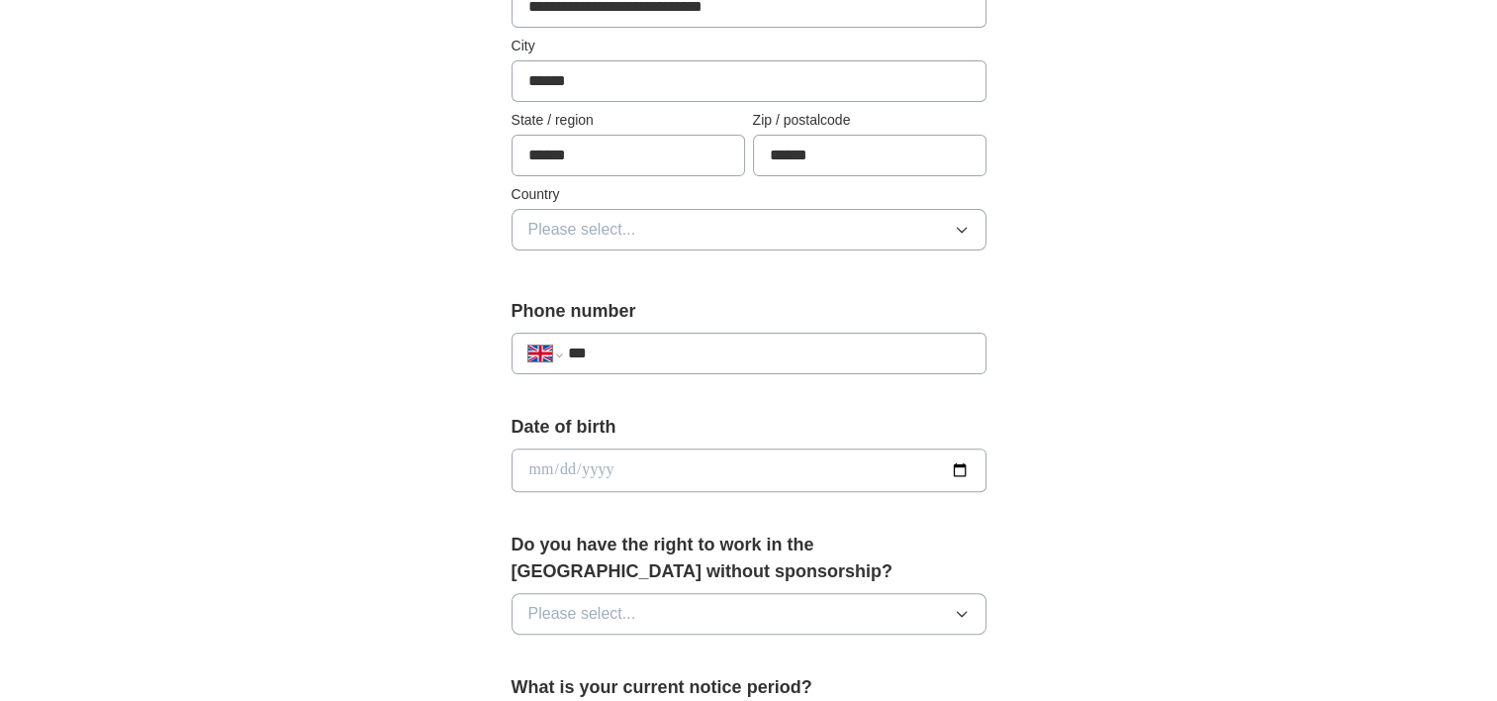
scroll to position [557, 0]
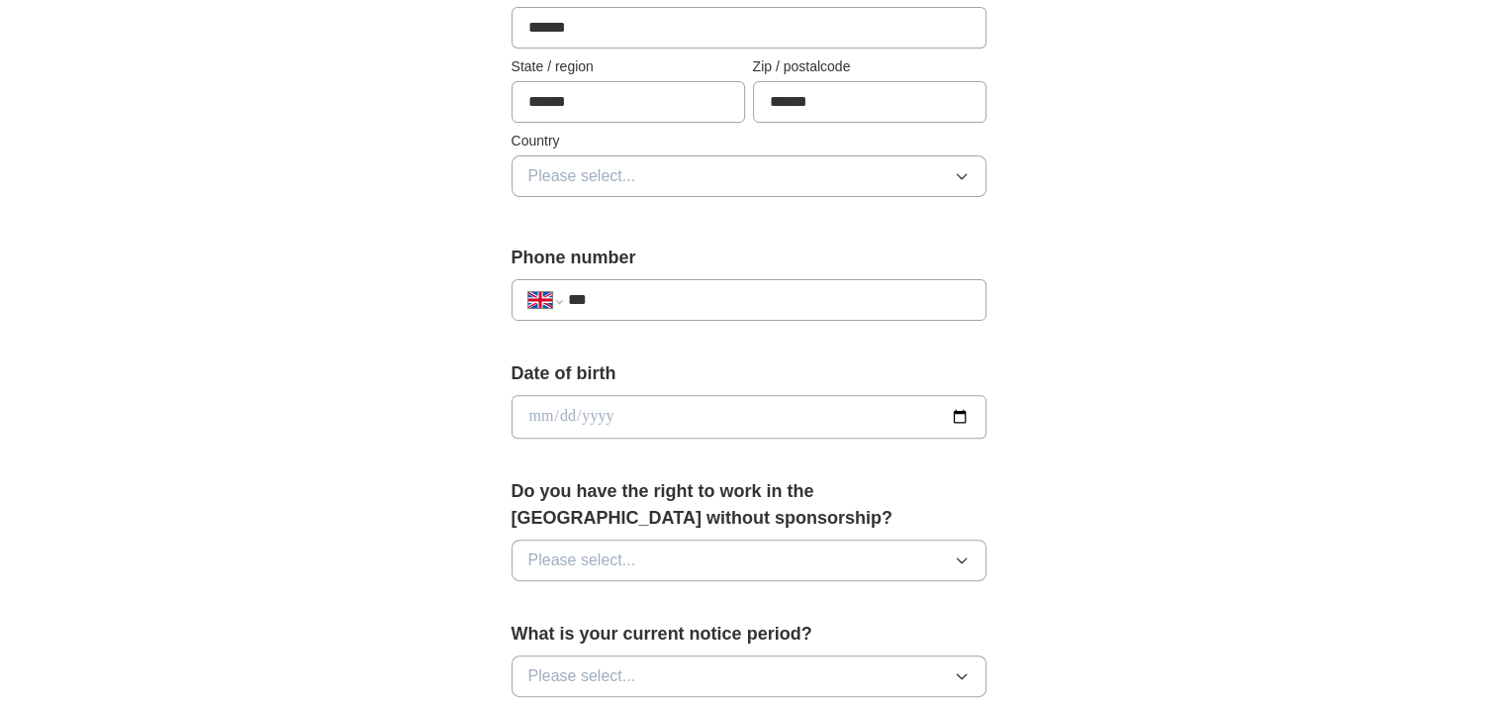
click at [699, 288] on input "***" at bounding box center [768, 300] width 402 height 24
type input "**********"
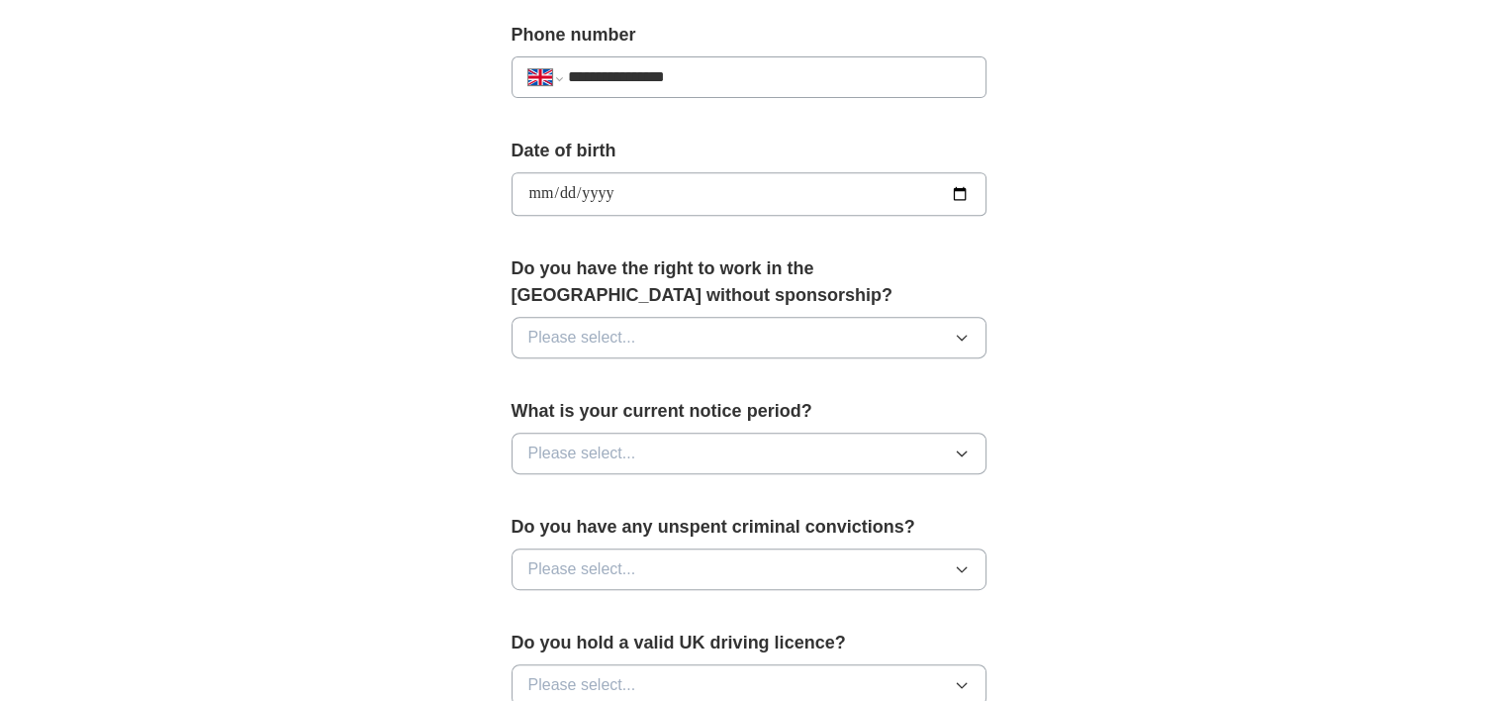
scroll to position [781, 0]
click at [820, 450] on button "Please select..." at bounding box center [749, 452] width 475 height 42
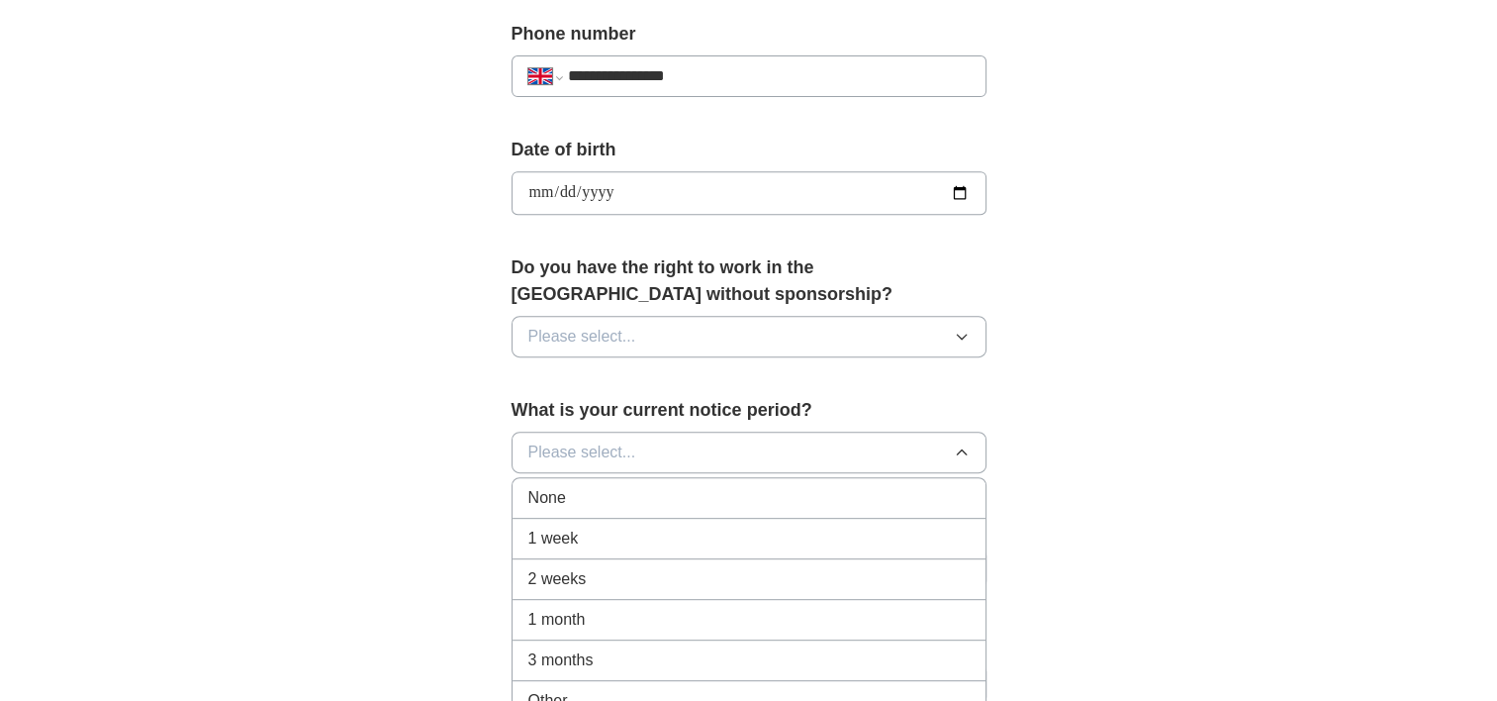
click at [739, 610] on div "1 month" at bounding box center [748, 620] width 441 height 24
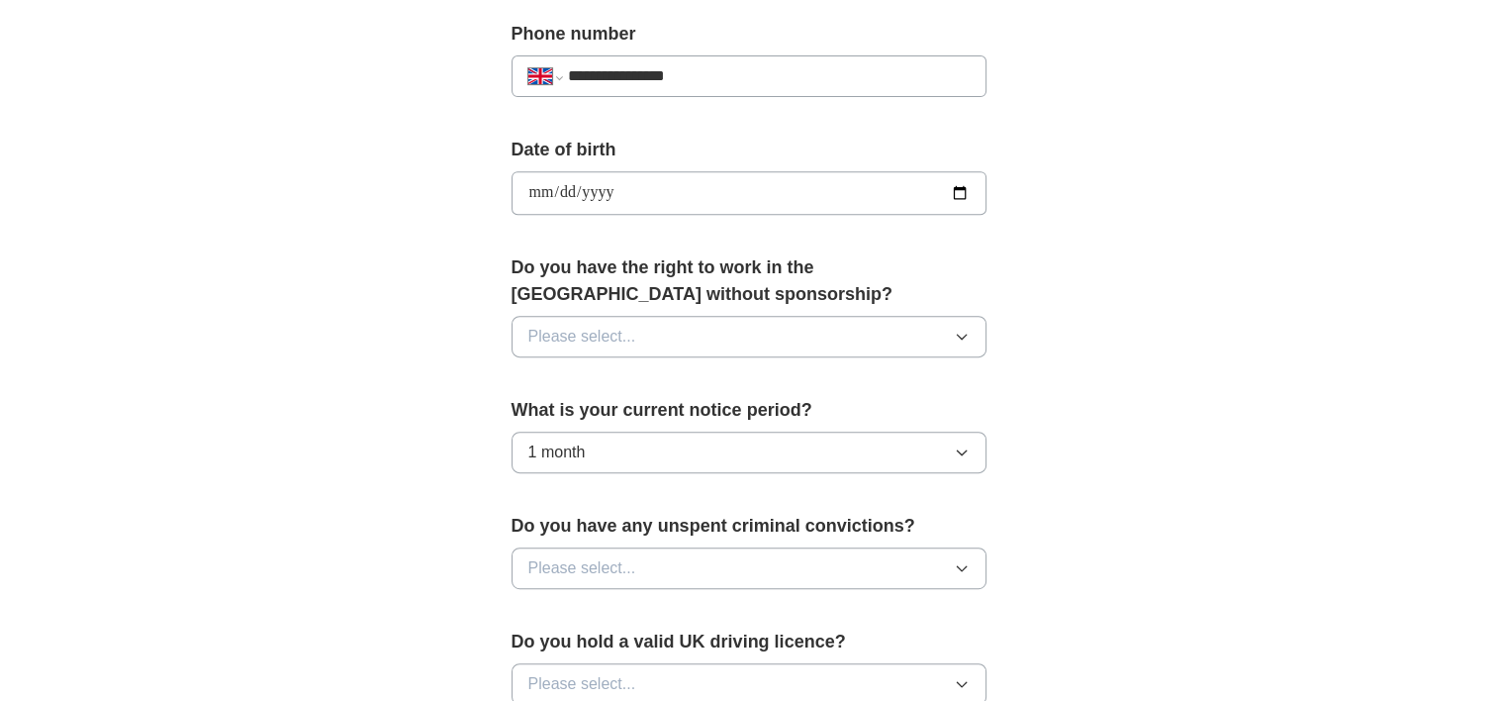
click at [728, 561] on button "Please select..." at bounding box center [749, 568] width 475 height 42
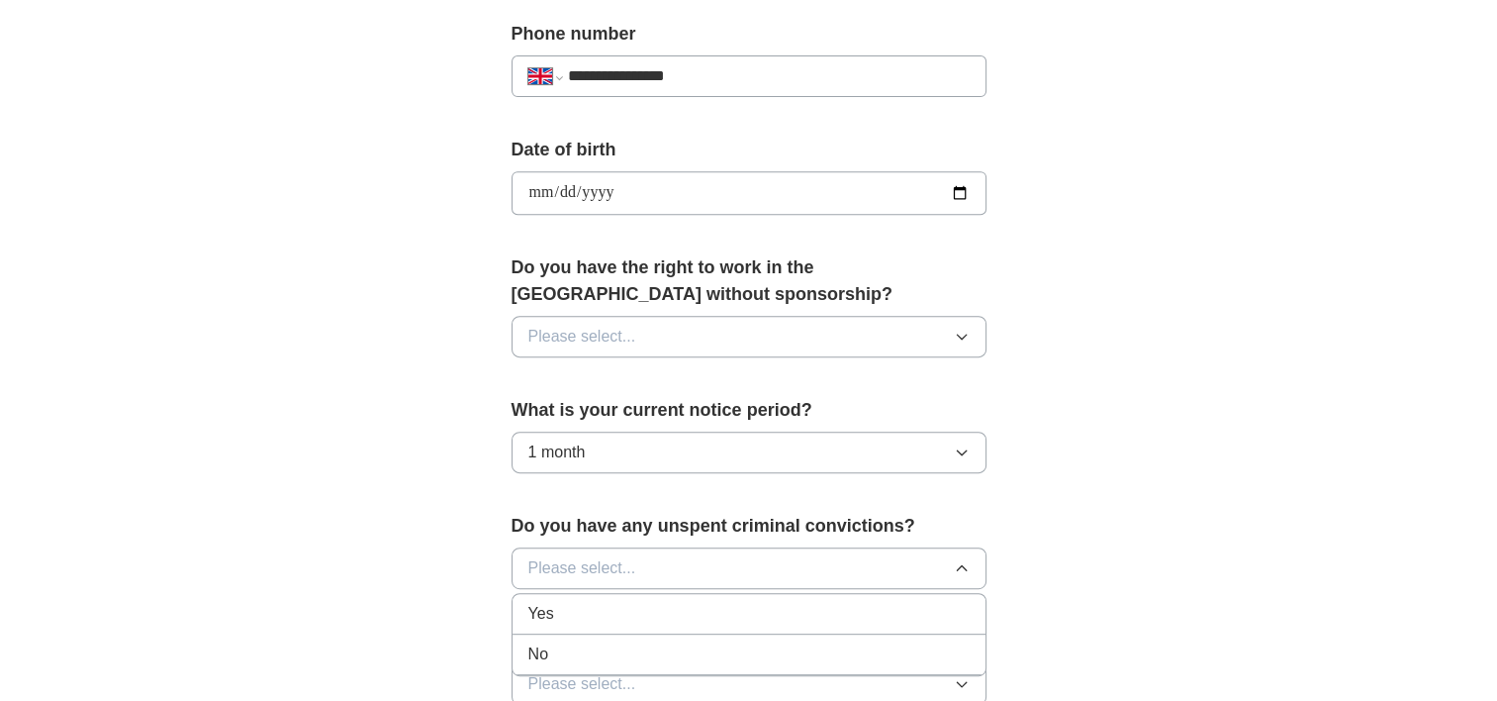
click at [674, 661] on li "No" at bounding box center [749, 654] width 473 height 41
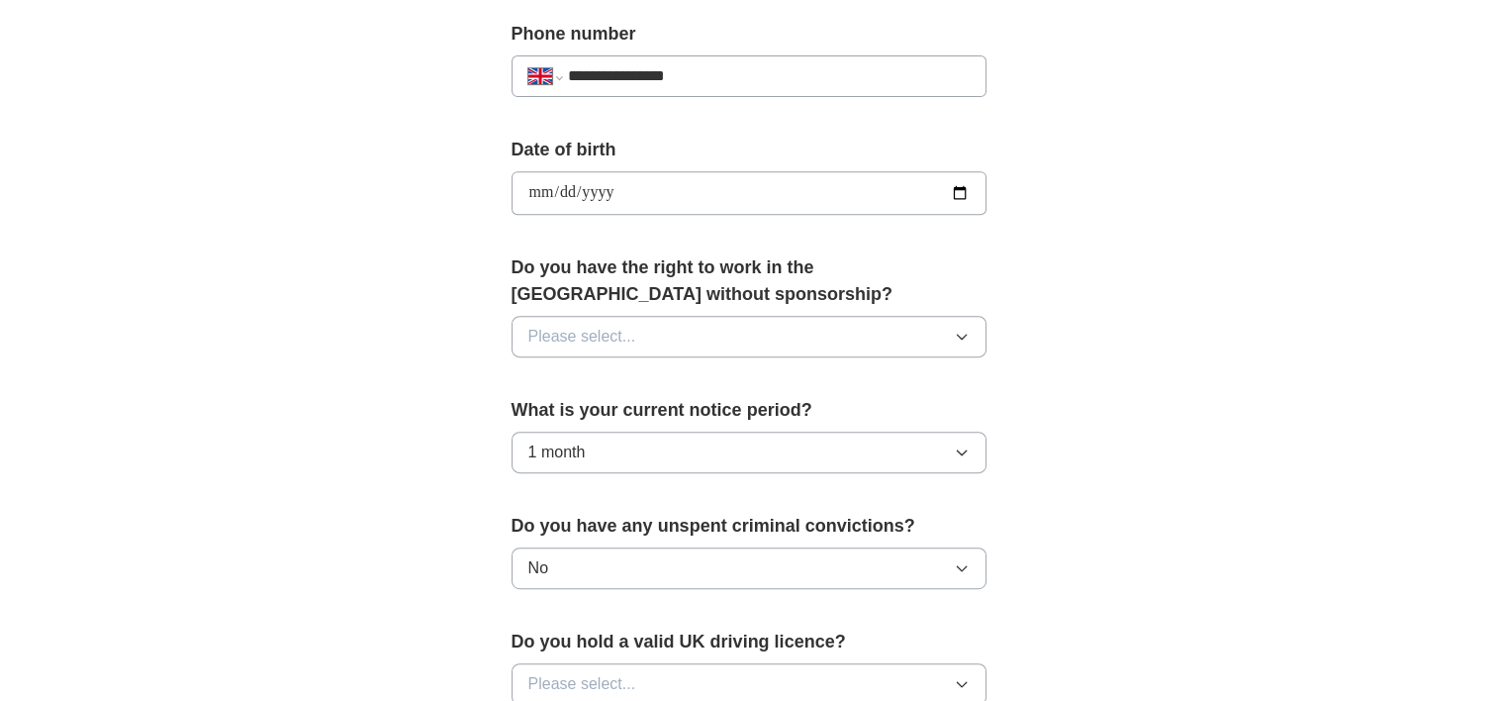
click at [732, 683] on button "Please select..." at bounding box center [749, 684] width 475 height 42
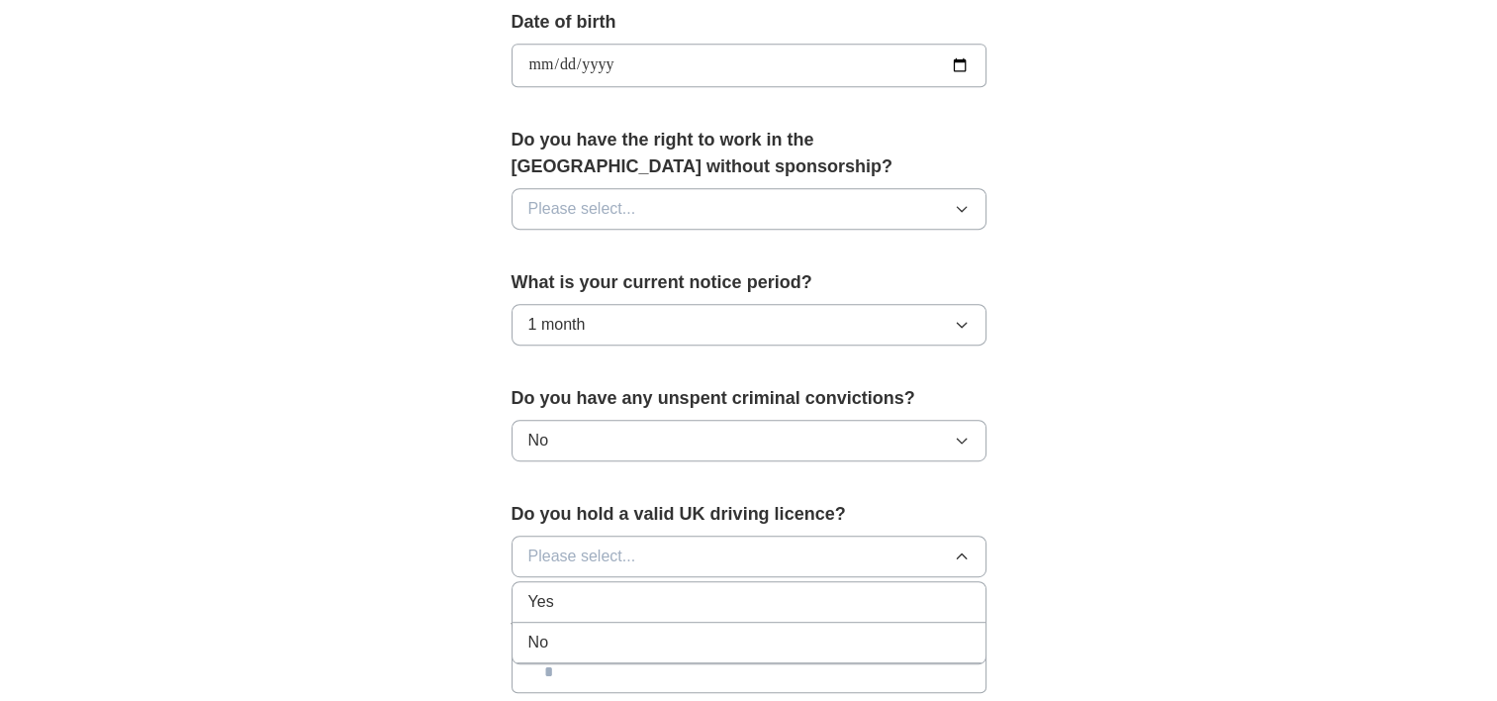
scroll to position [914, 0]
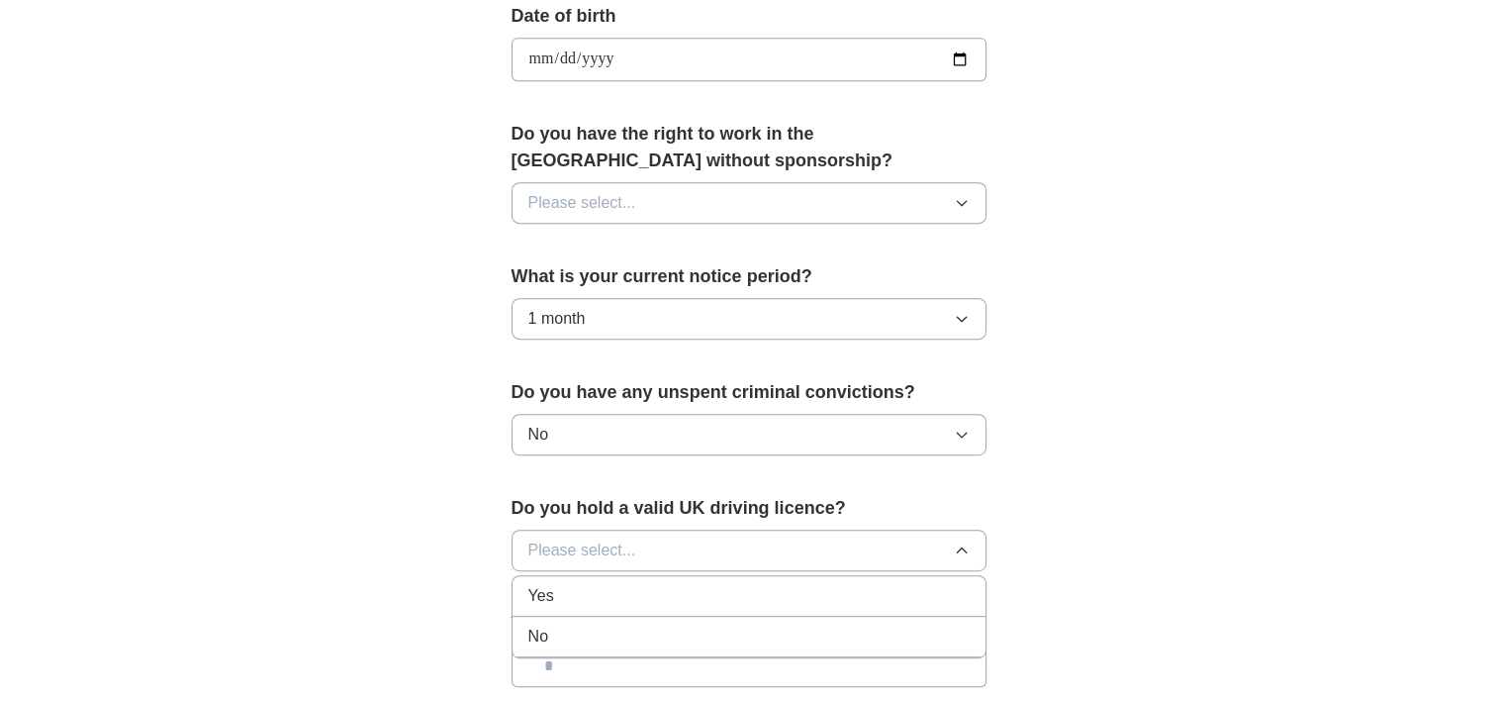
click at [769, 597] on div "Yes" at bounding box center [748, 596] width 441 height 24
click at [752, 211] on button "Please select..." at bounding box center [749, 203] width 475 height 42
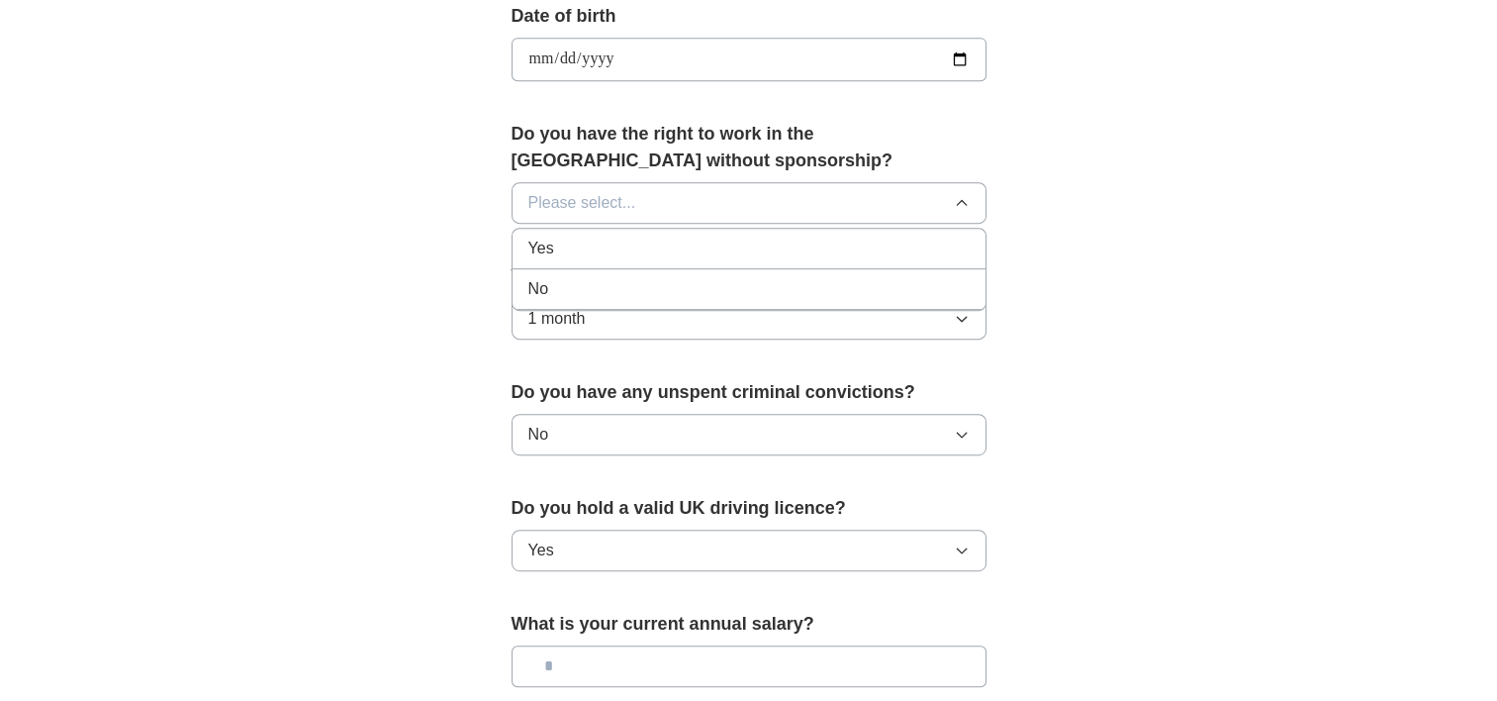
click at [709, 249] on div "Yes" at bounding box center [748, 248] width 441 height 24
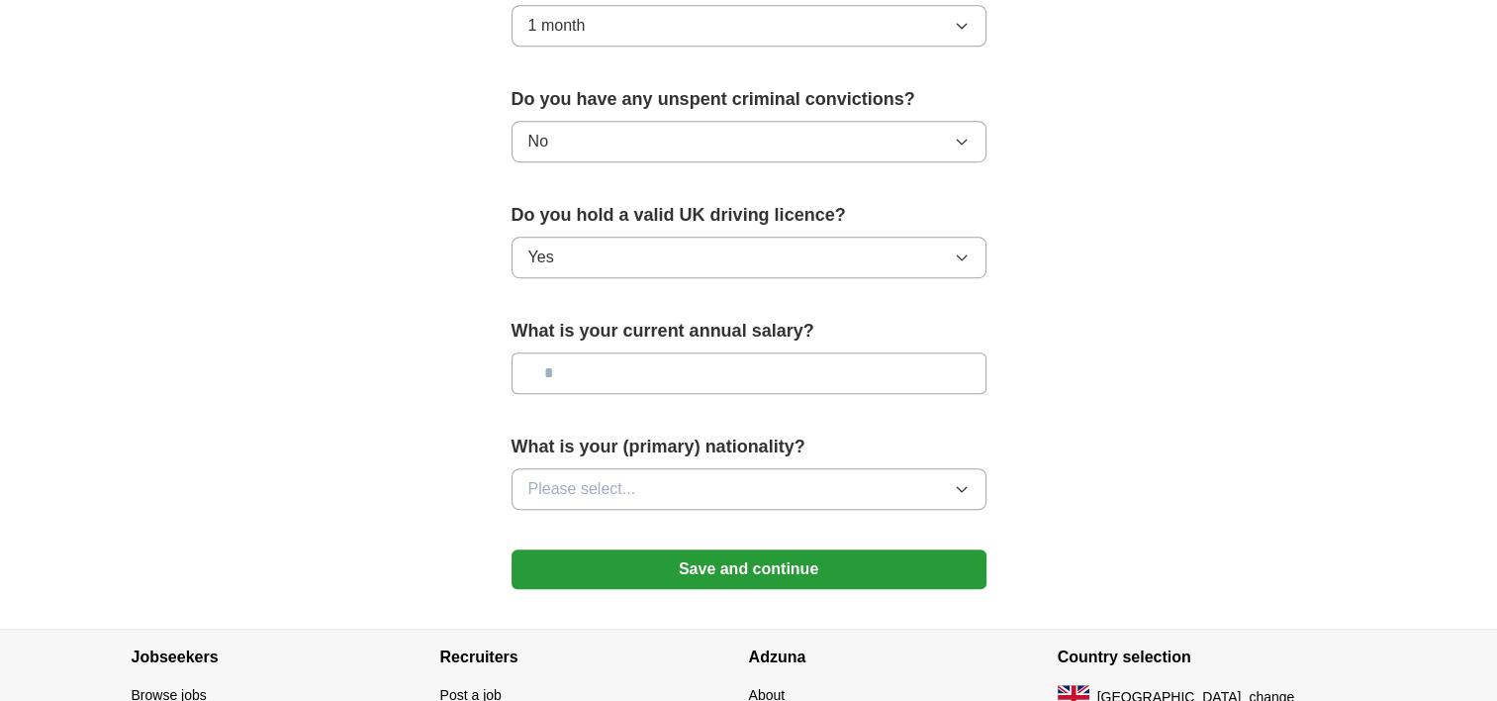
scroll to position [1242, 0]
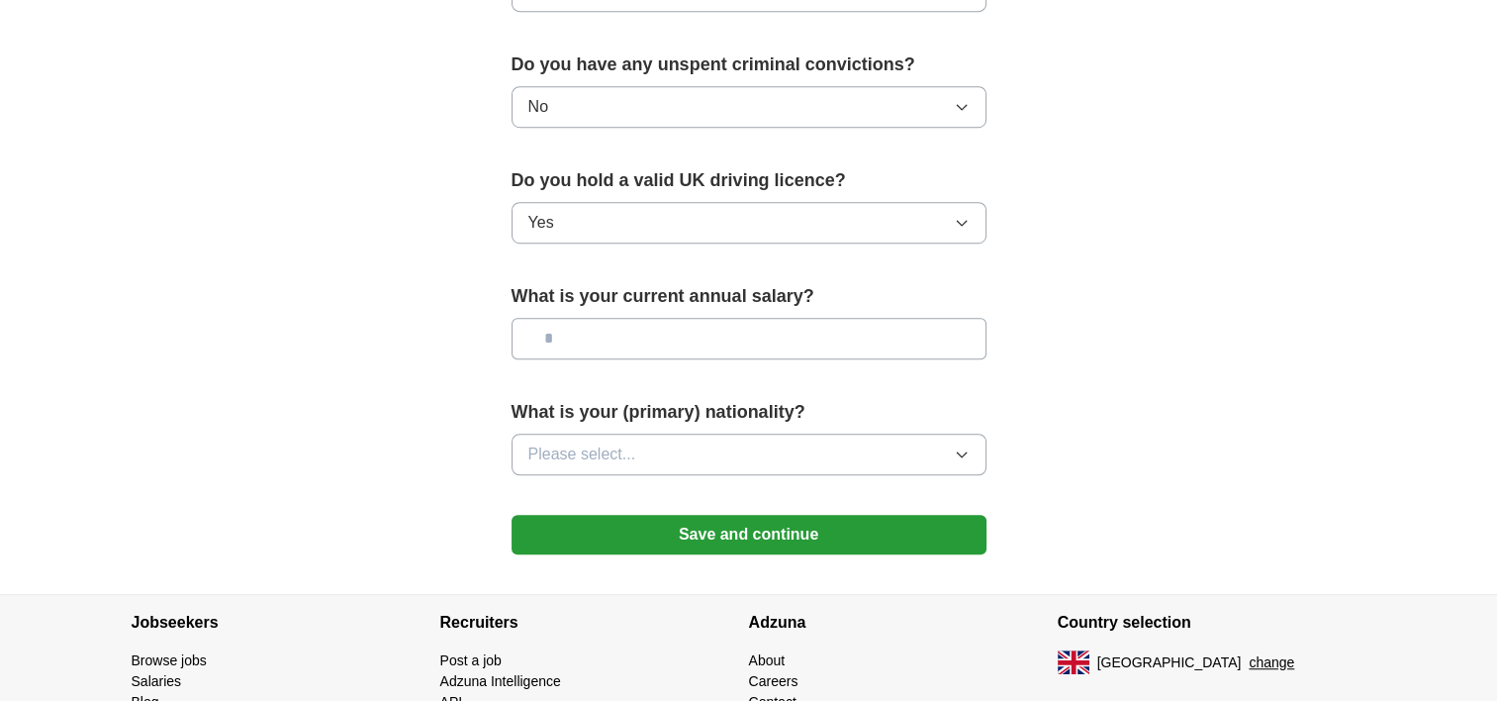
click at [822, 445] on button "Please select..." at bounding box center [749, 454] width 475 height 42
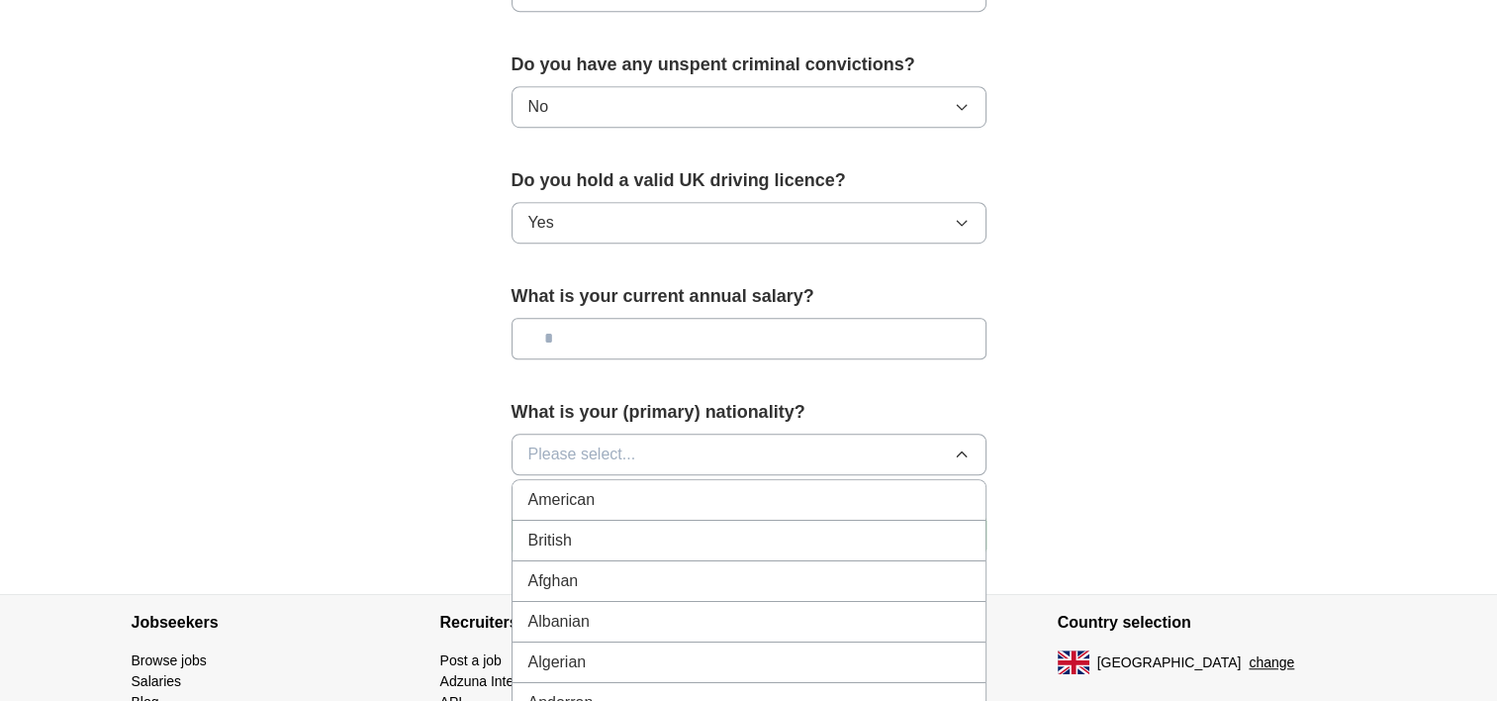
click at [822, 445] on button "Please select..." at bounding box center [749, 454] width 475 height 42
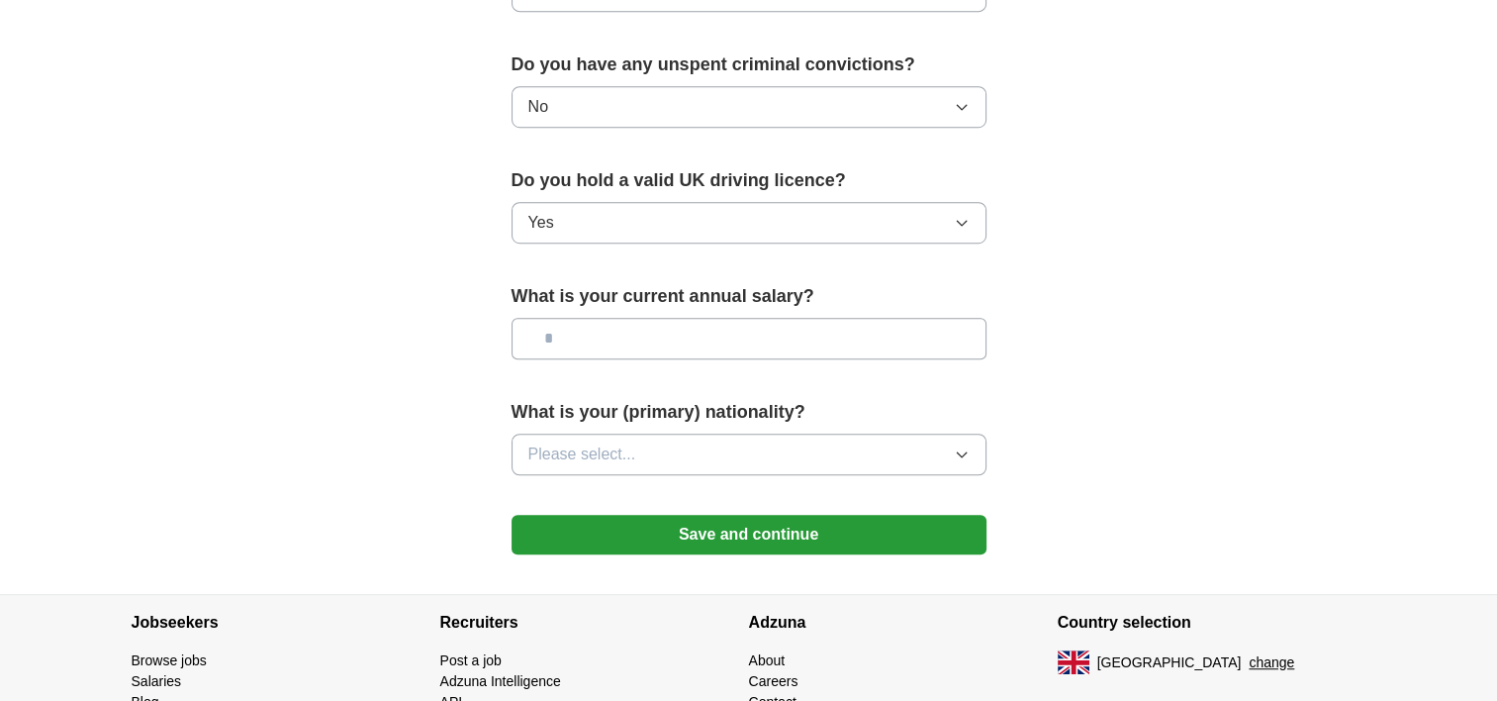
click at [822, 445] on button "Please select..." at bounding box center [749, 454] width 475 height 42
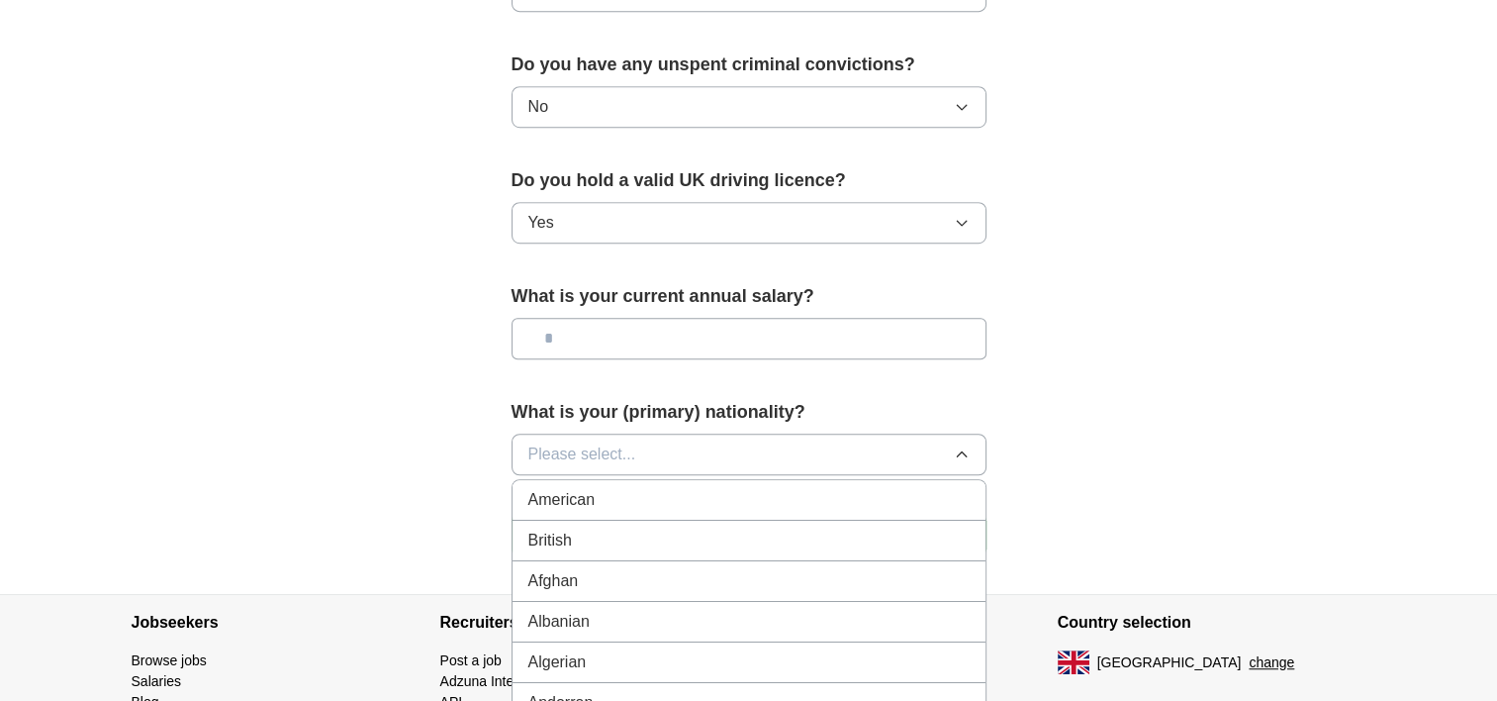
click at [848, 533] on div "British" at bounding box center [748, 540] width 441 height 24
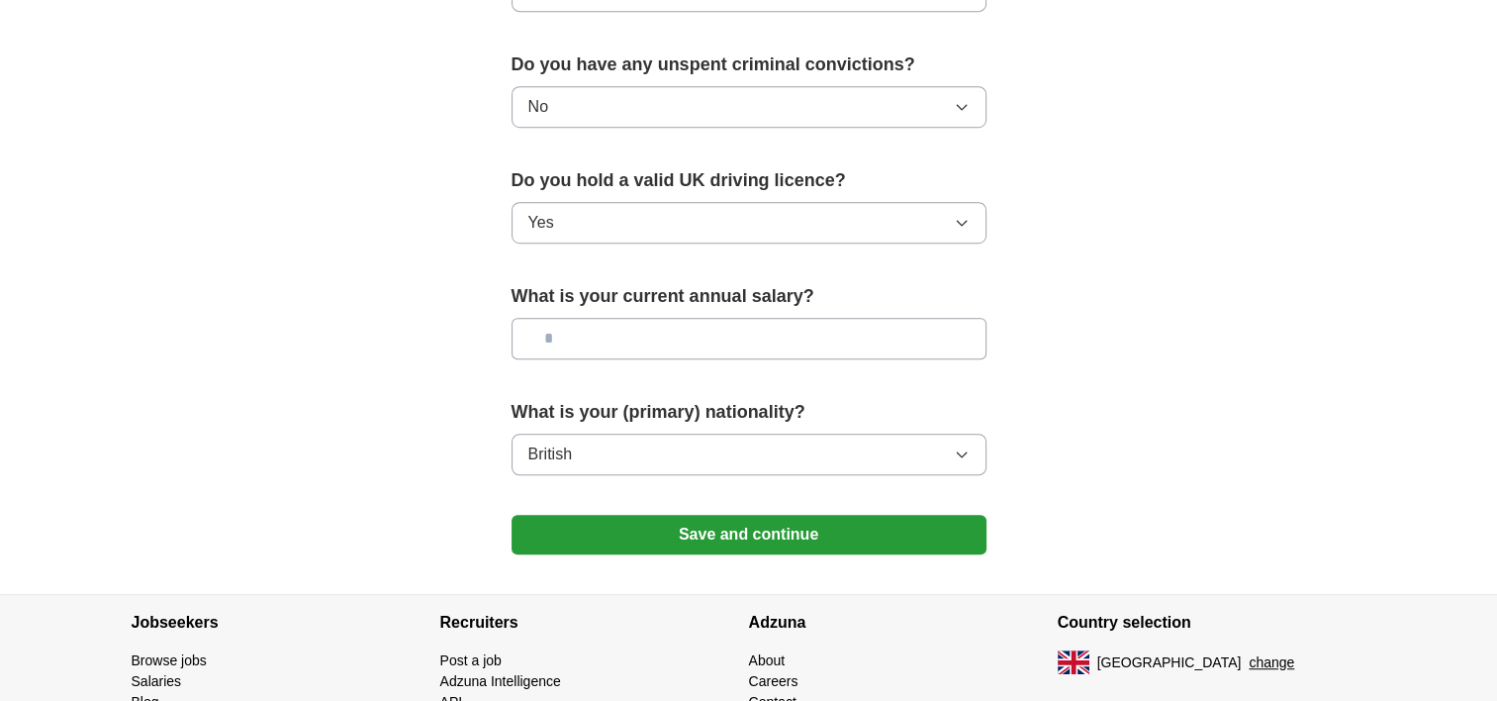
click at [846, 453] on button "British" at bounding box center [749, 454] width 475 height 42
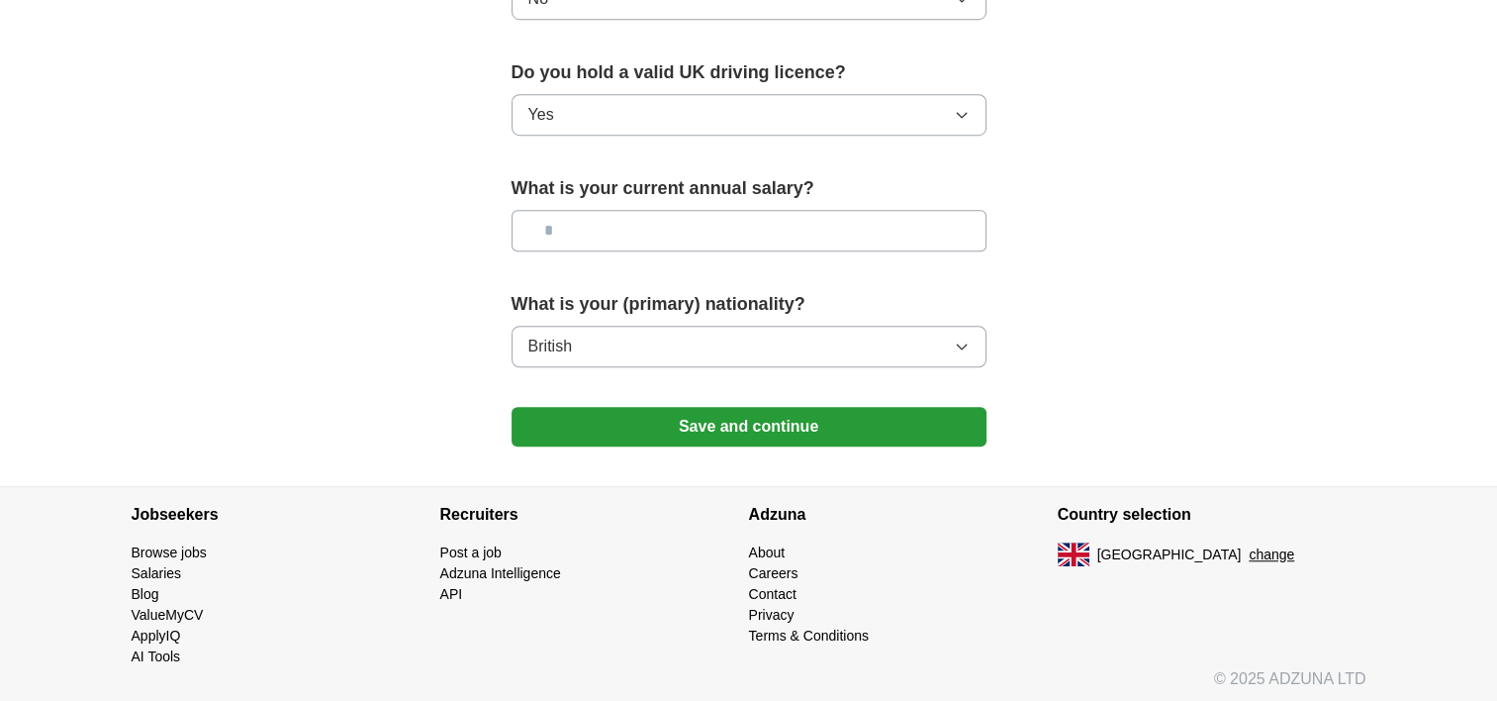
click at [912, 344] on button "British" at bounding box center [749, 347] width 475 height 42
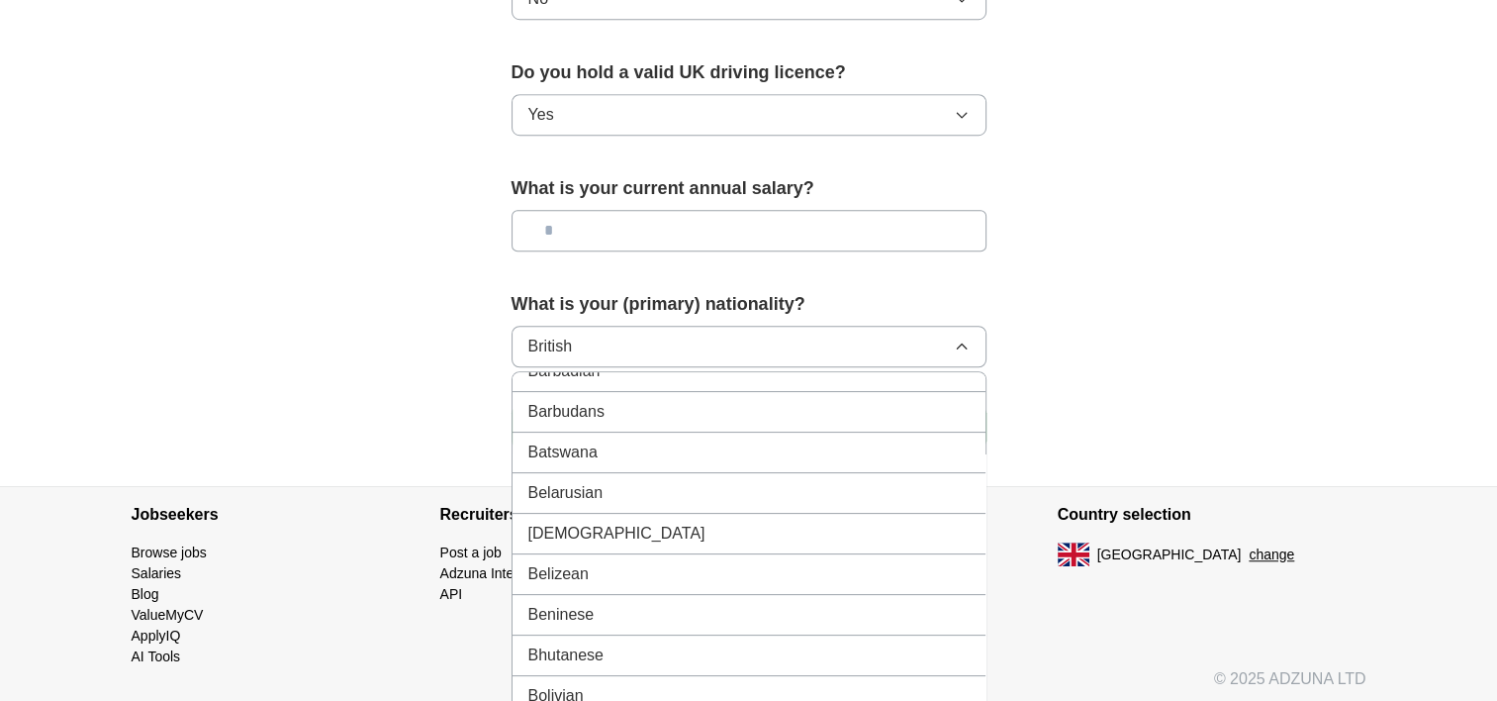
scroll to position [690, 0]
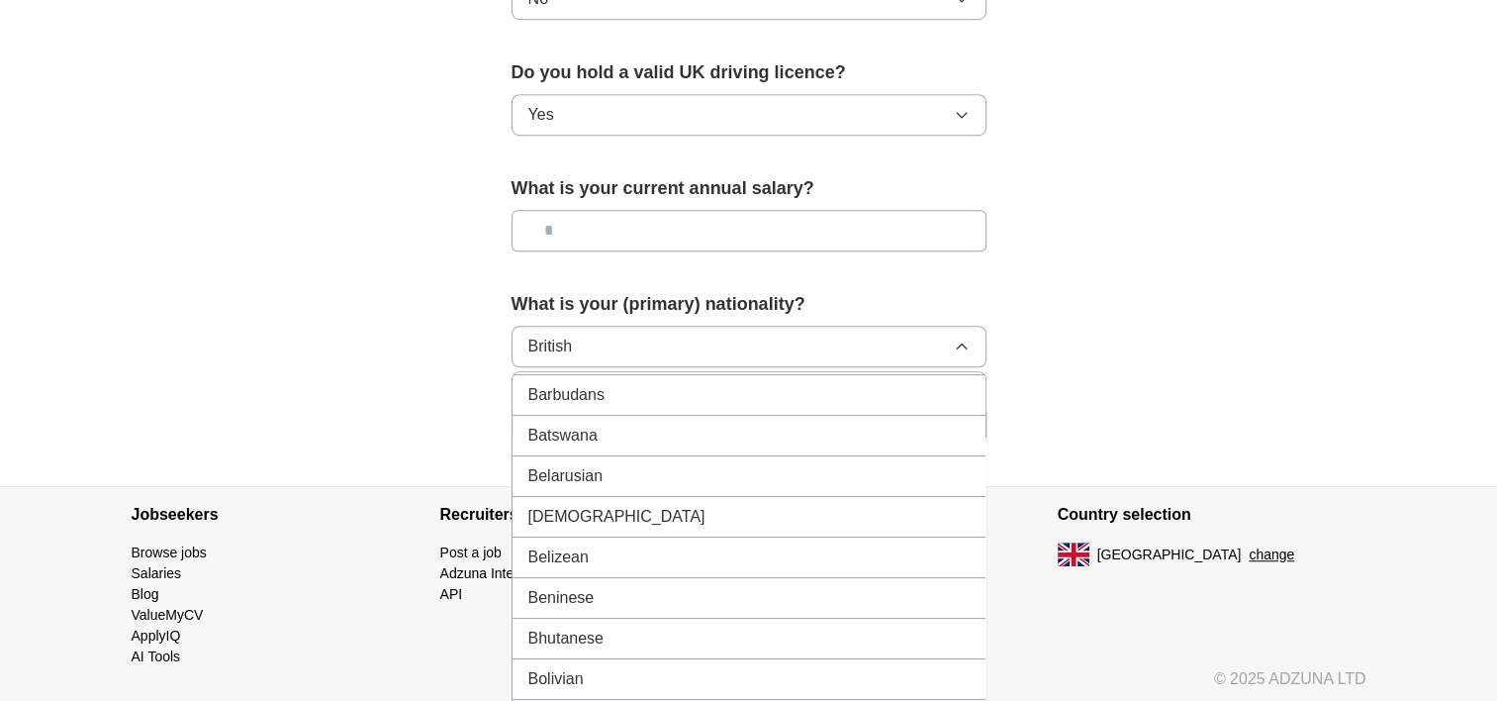
click at [844, 350] on button "British" at bounding box center [749, 347] width 475 height 42
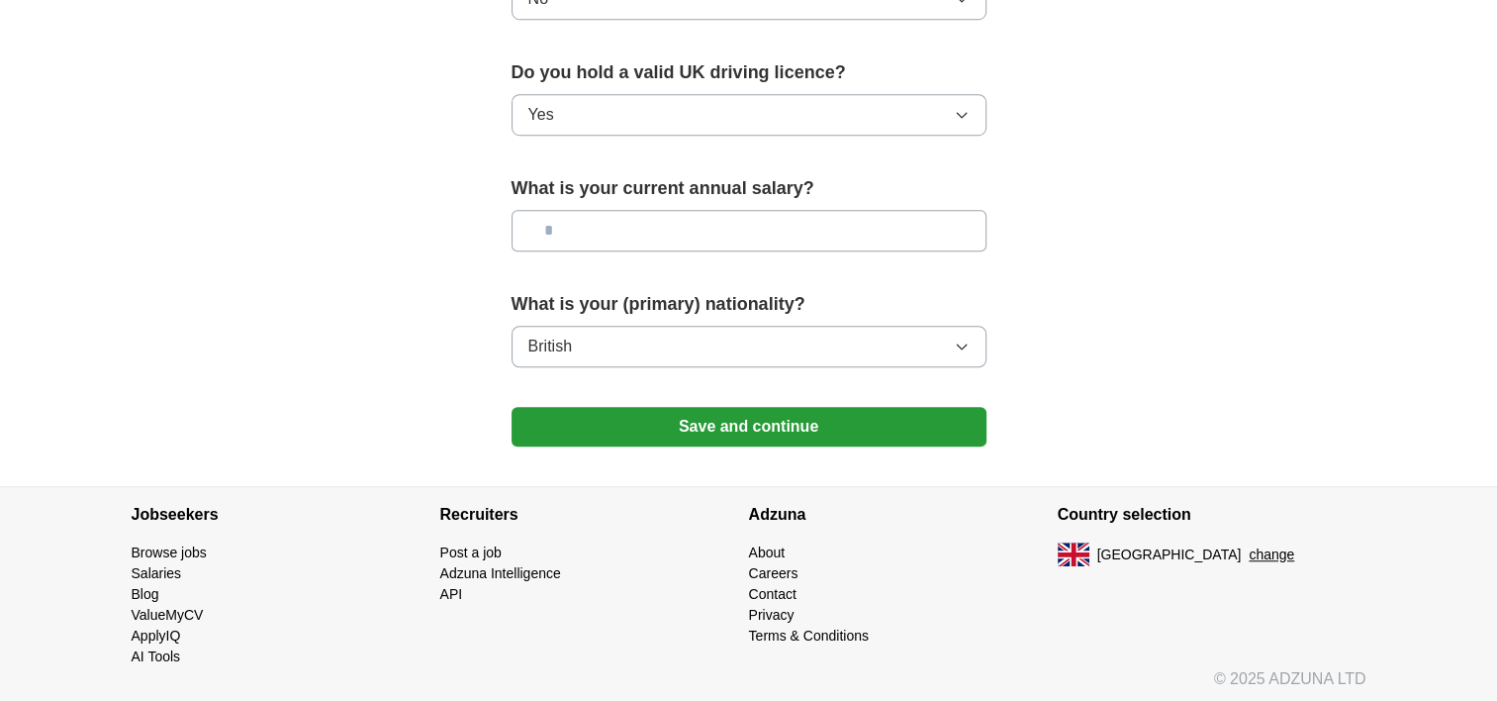
click at [844, 350] on button "British" at bounding box center [749, 347] width 475 height 42
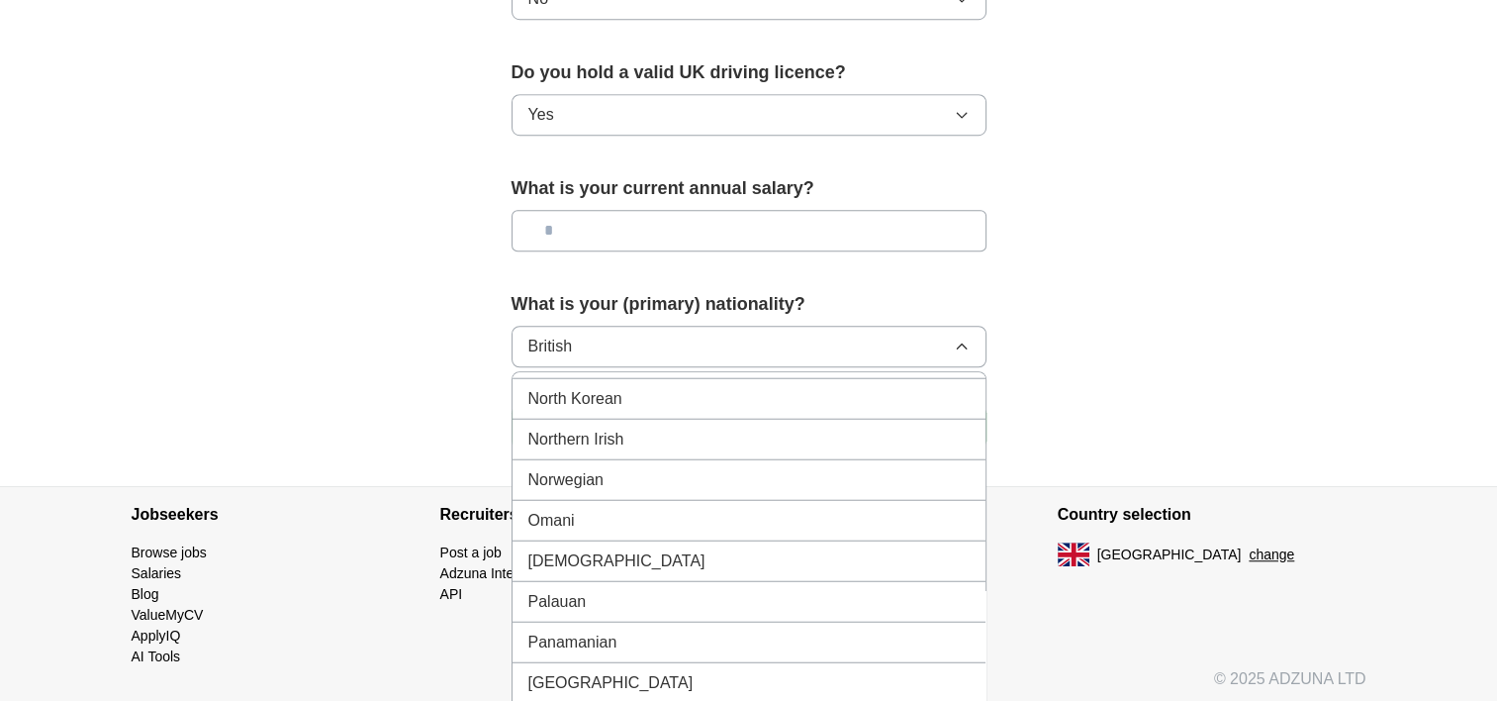
scroll to position [5382, 0]
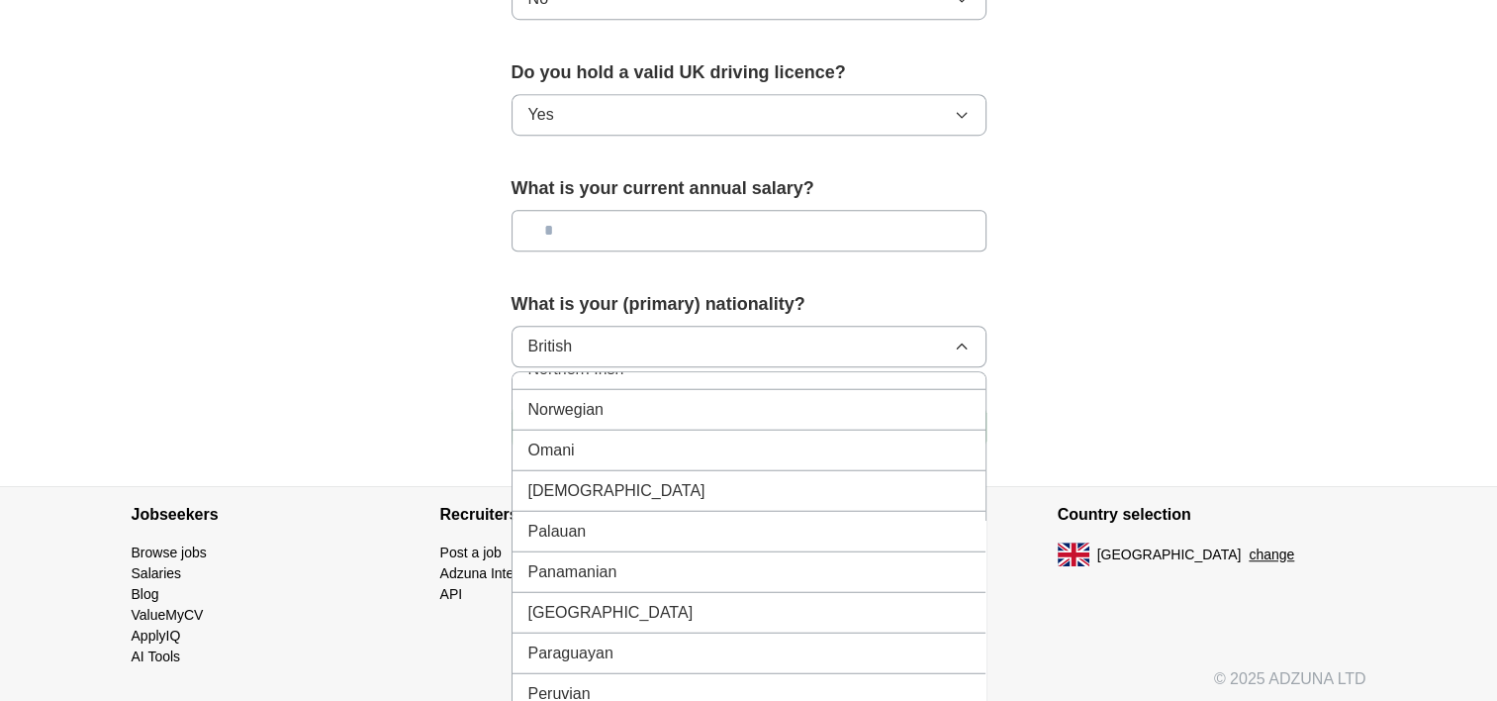
click at [762, 470] on li "Pakistani" at bounding box center [749, 490] width 473 height 41
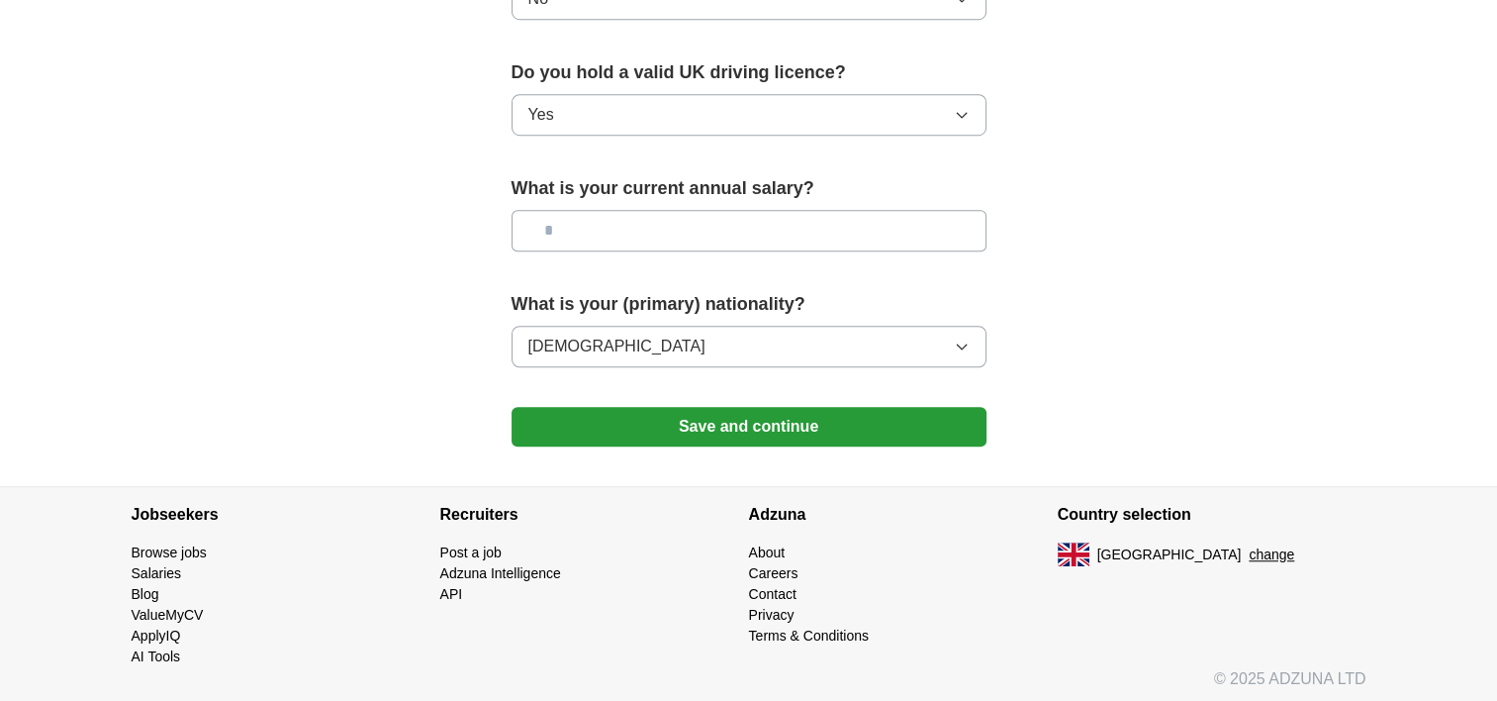
click at [727, 230] on input "text" at bounding box center [749, 231] width 475 height 42
type input "*******"
click at [776, 419] on button "Save and continue" at bounding box center [749, 427] width 475 height 40
